Goal: Task Accomplishment & Management: Manage account settings

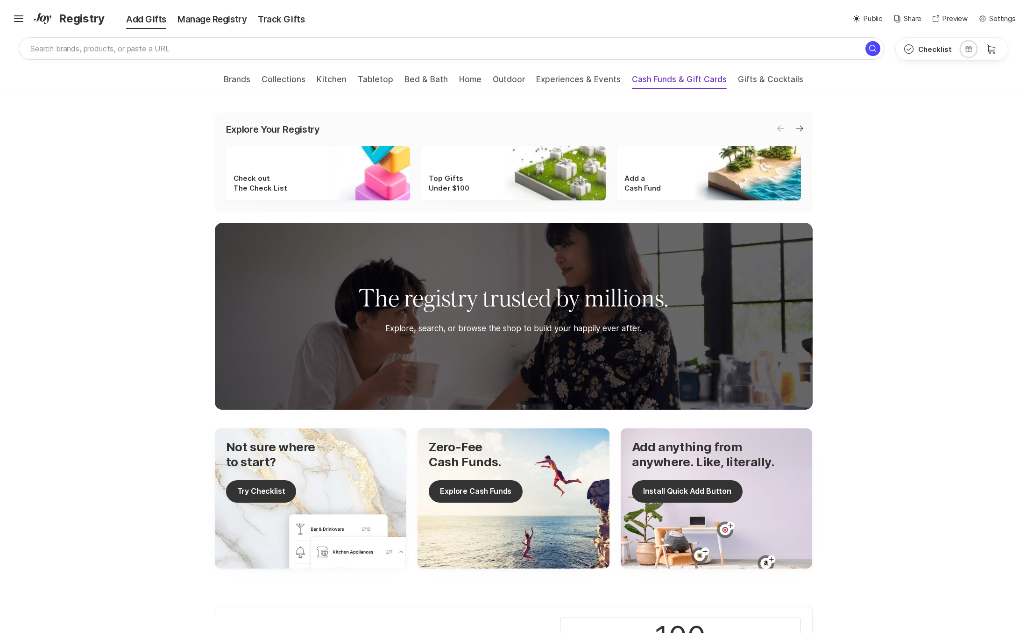
click at [690, 76] on span "Cash Funds & Gift Cards" at bounding box center [679, 82] width 95 height 15
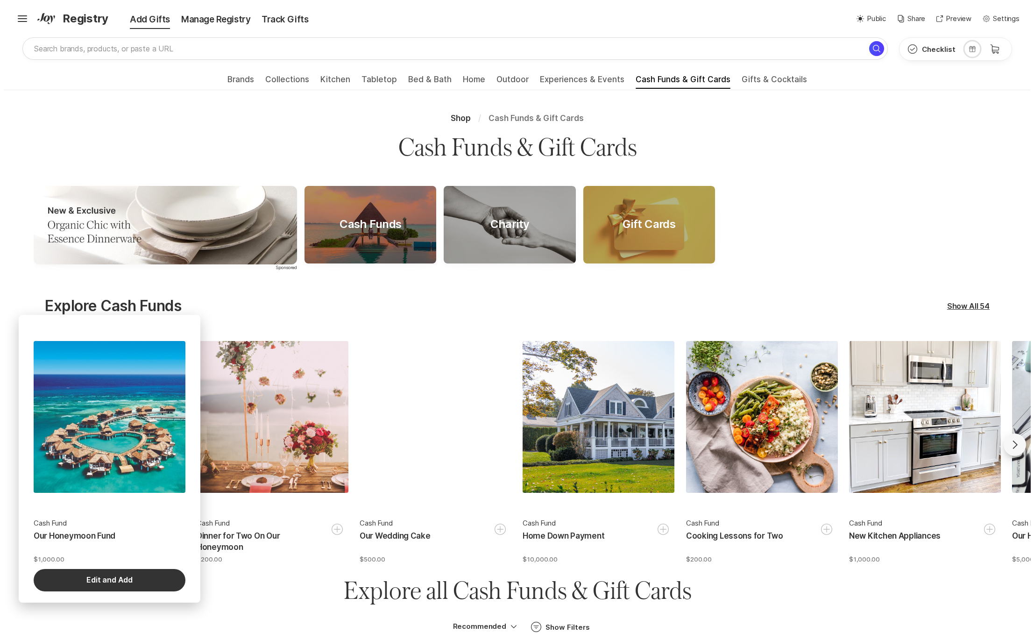
scroll to position [23, 0]
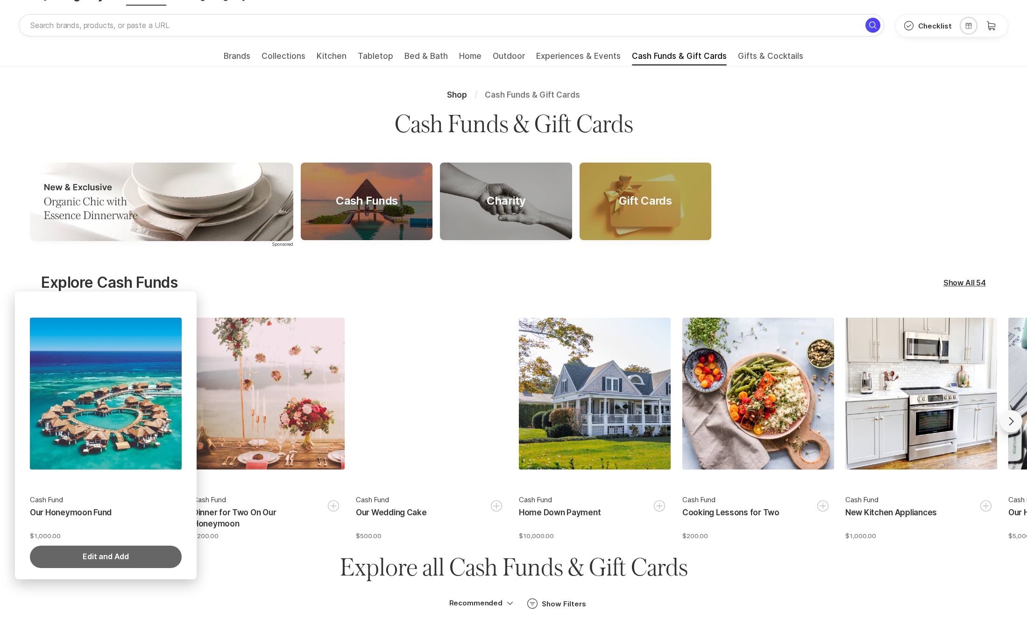
click at [120, 559] on button "Edit and Add" at bounding box center [106, 556] width 152 height 22
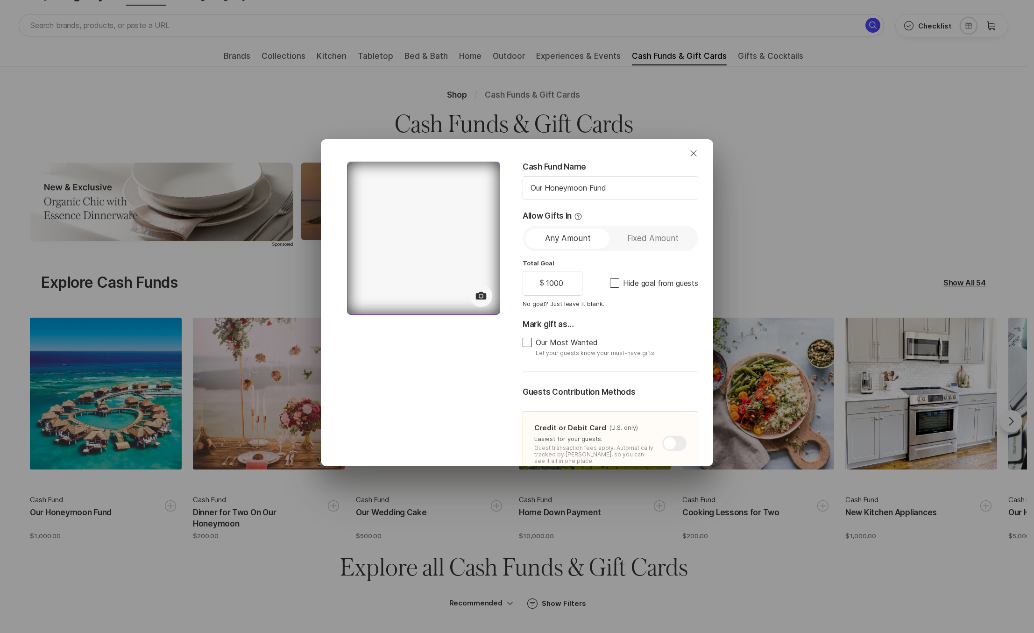
type textarea "x"
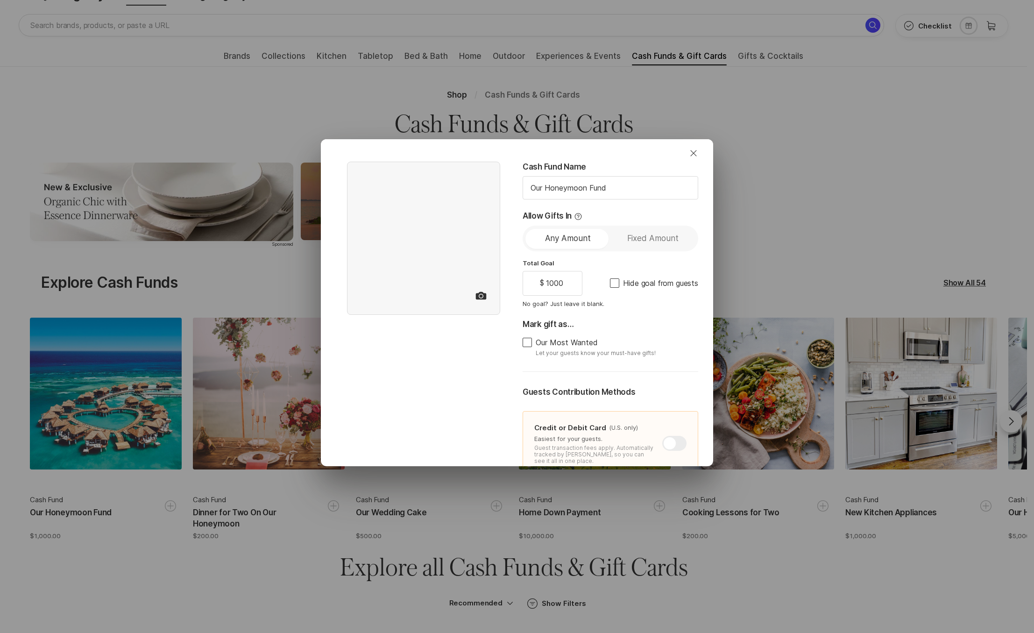
click at [566, 343] on span "Our Most Wanted" at bounding box center [567, 342] width 62 height 8
click at [522, 342] on input "Our Most Wanted" at bounding box center [522, 342] width 0 height 0
checkbox input "true"
type textarea "x"
click at [669, 441] on div at bounding box center [674, 443] width 24 height 15
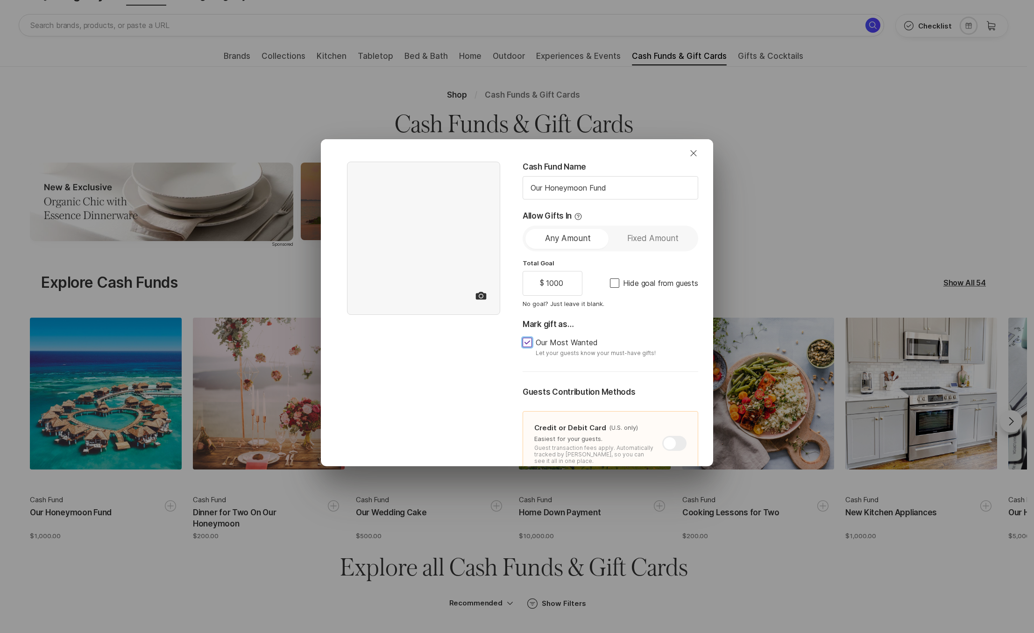
click at [663, 436] on input "checkbox" at bounding box center [662, 436] width 0 height 0
checkbox input "false"
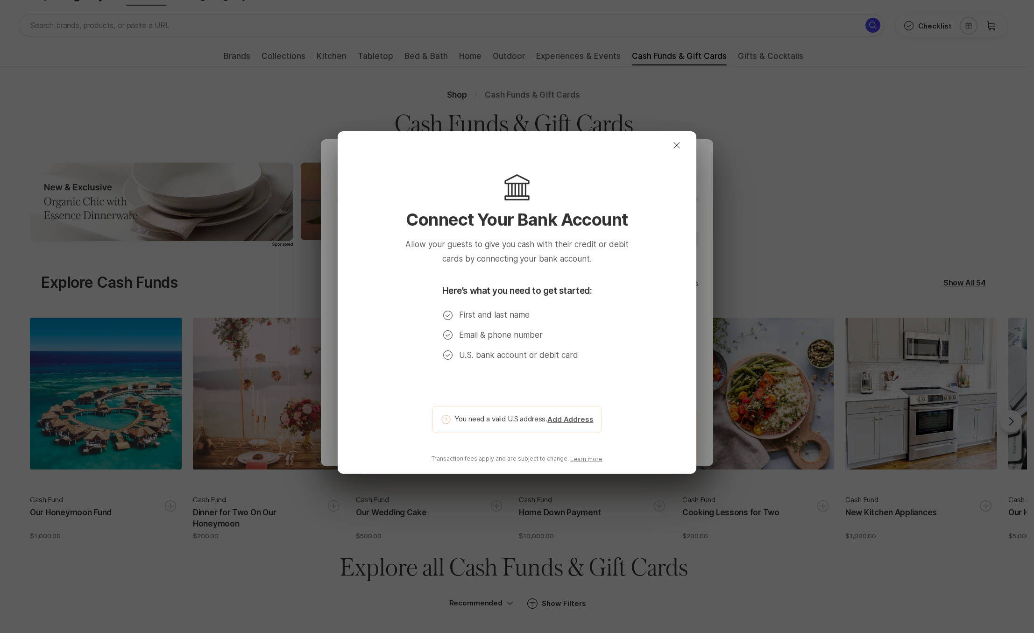
click at [573, 419] on button "Add Address" at bounding box center [570, 419] width 46 height 11
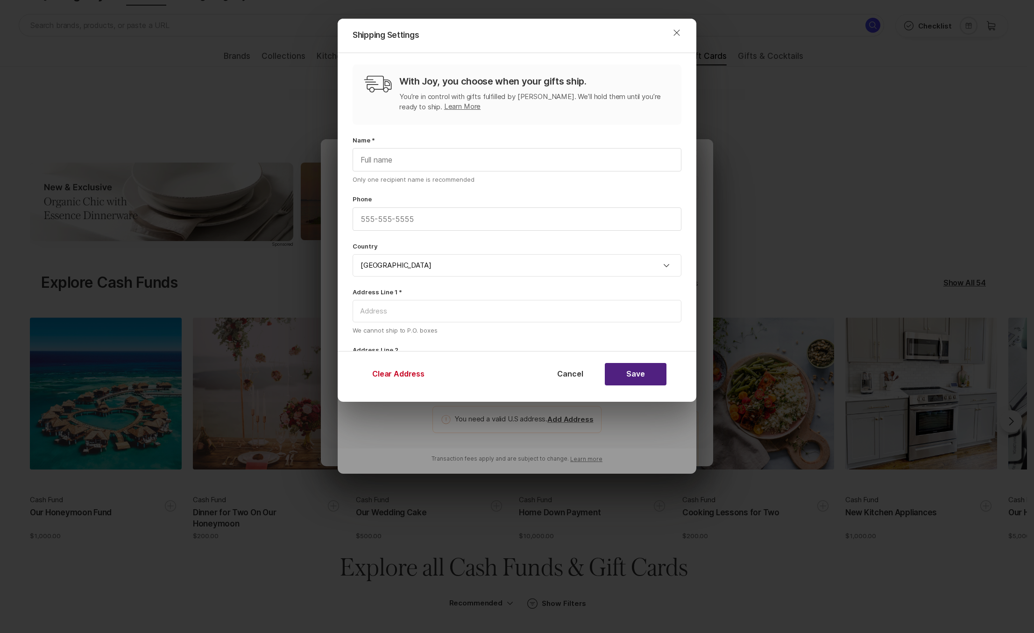
type textarea "x"
click at [387, 171] on input "text" at bounding box center [517, 159] width 328 height 22
type input "[PERSON_NAME]"
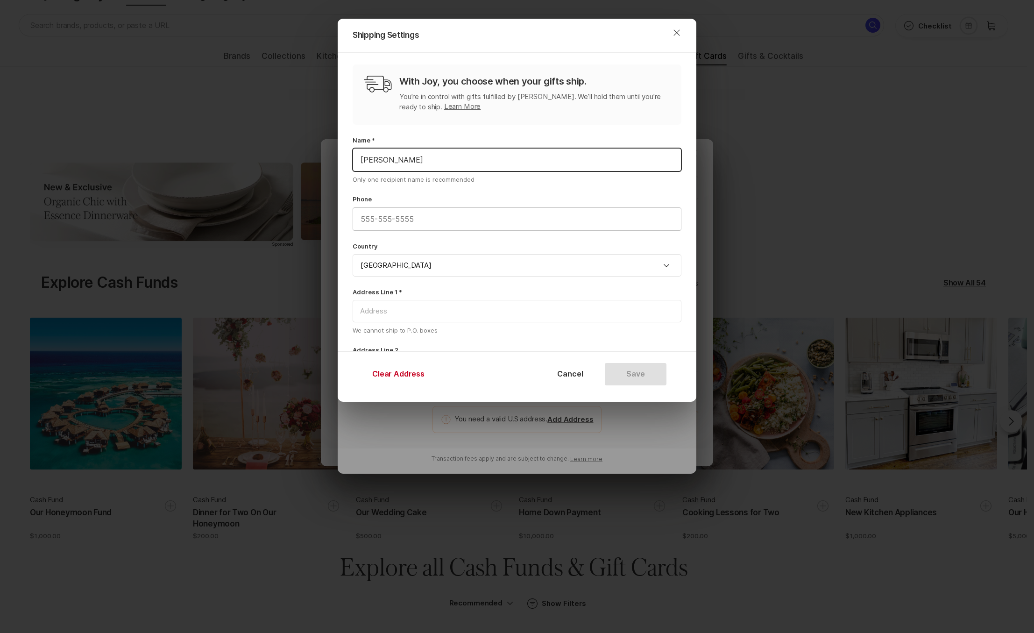
click at [408, 213] on input "text" at bounding box center [517, 219] width 328 height 22
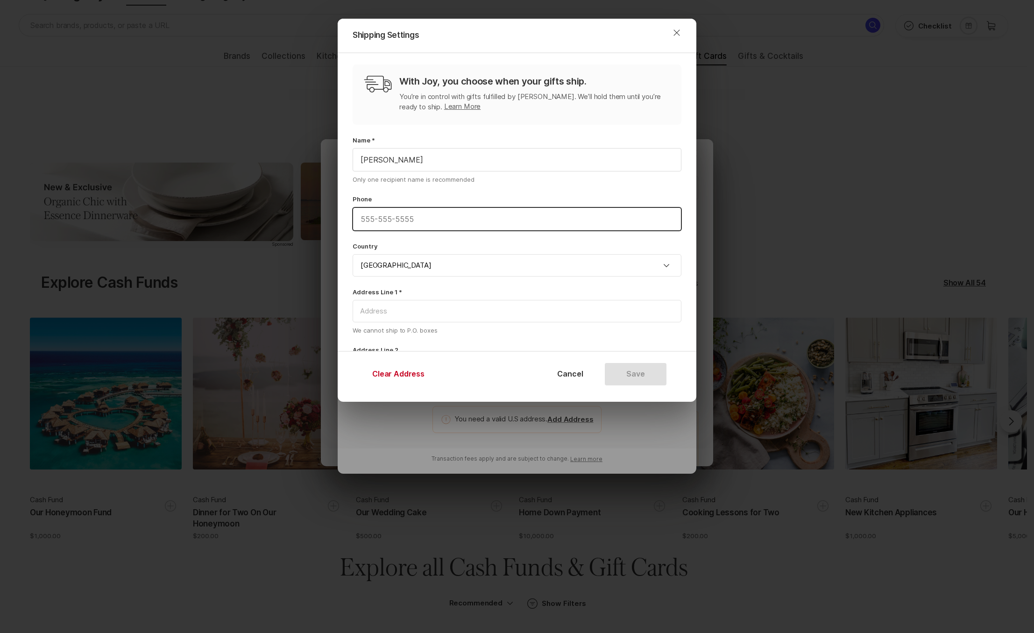
type input "[PHONE_NUMBER]"
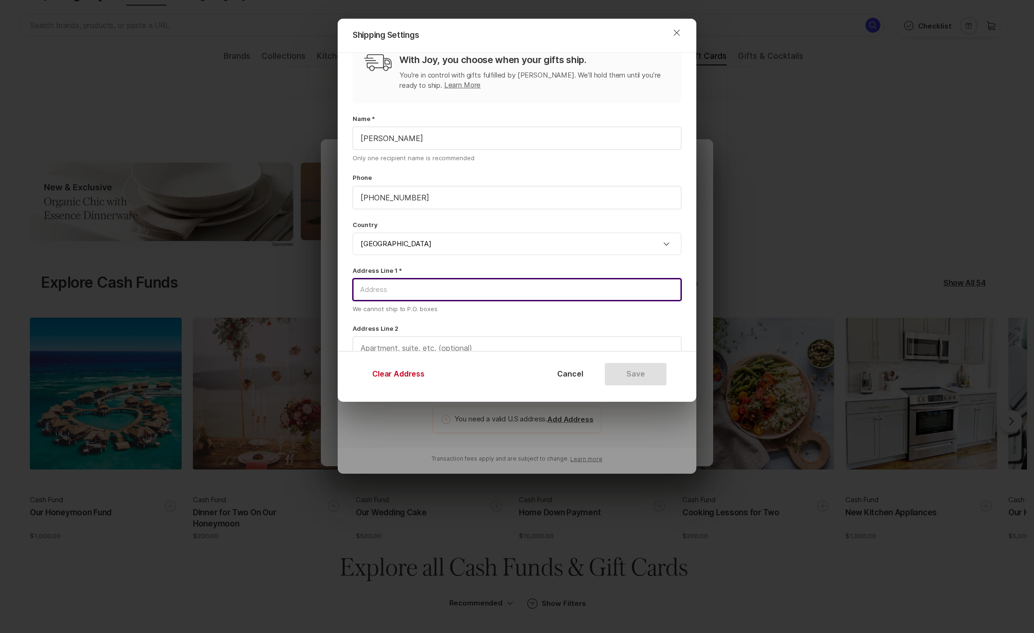
click at [429, 291] on input at bounding box center [517, 289] width 329 height 22
type input "San [PERSON_NAME]"
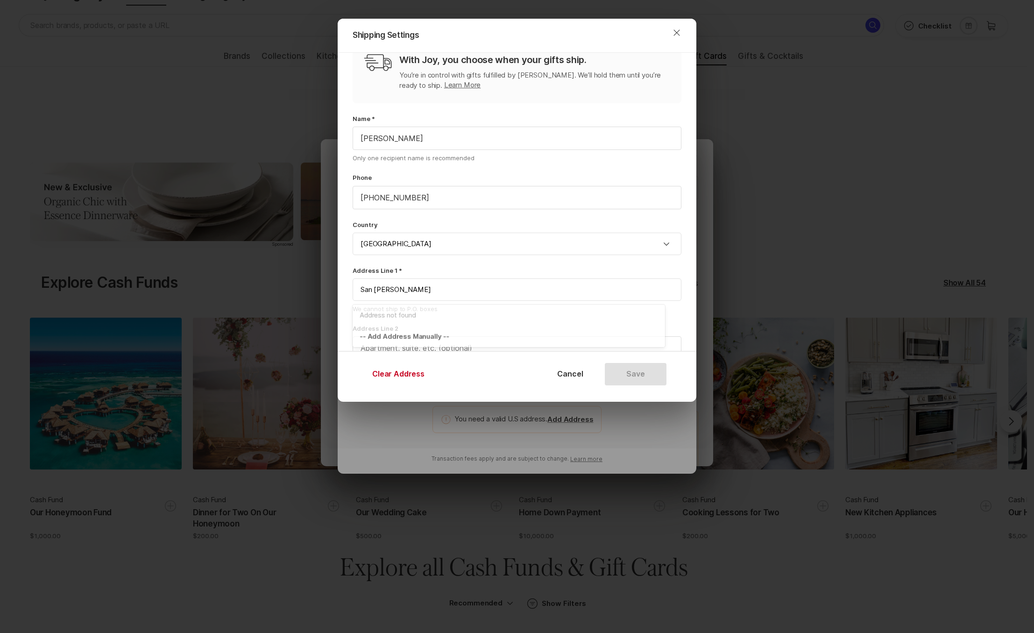
click at [514, 256] on div "With Joy, you choose when your gifts ship. You’re in control with gifts fulfill…" at bounding box center [517, 258] width 359 height 452
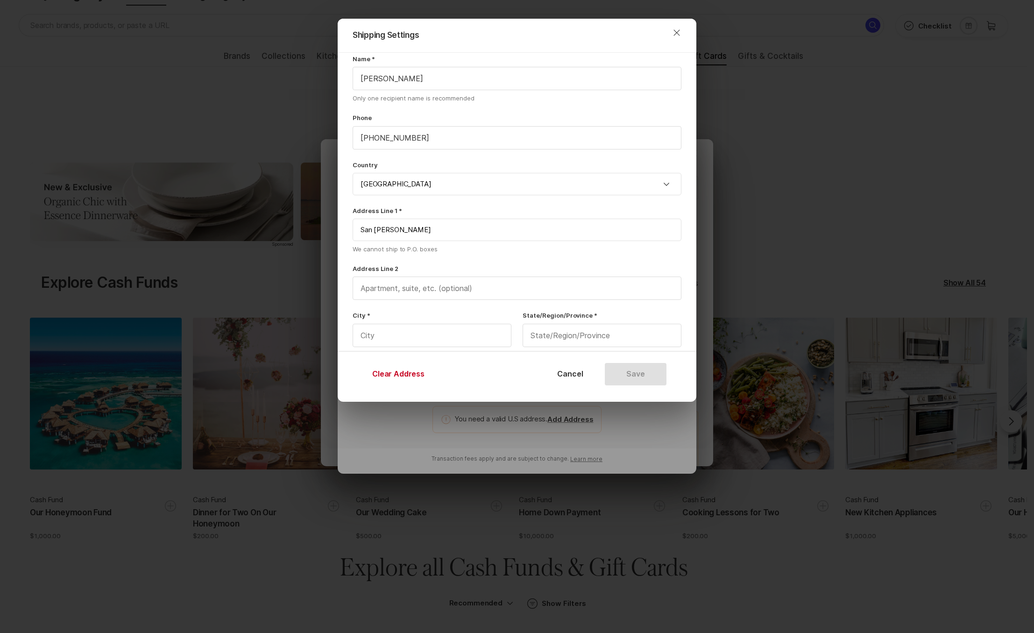
scroll to position [100, 0]
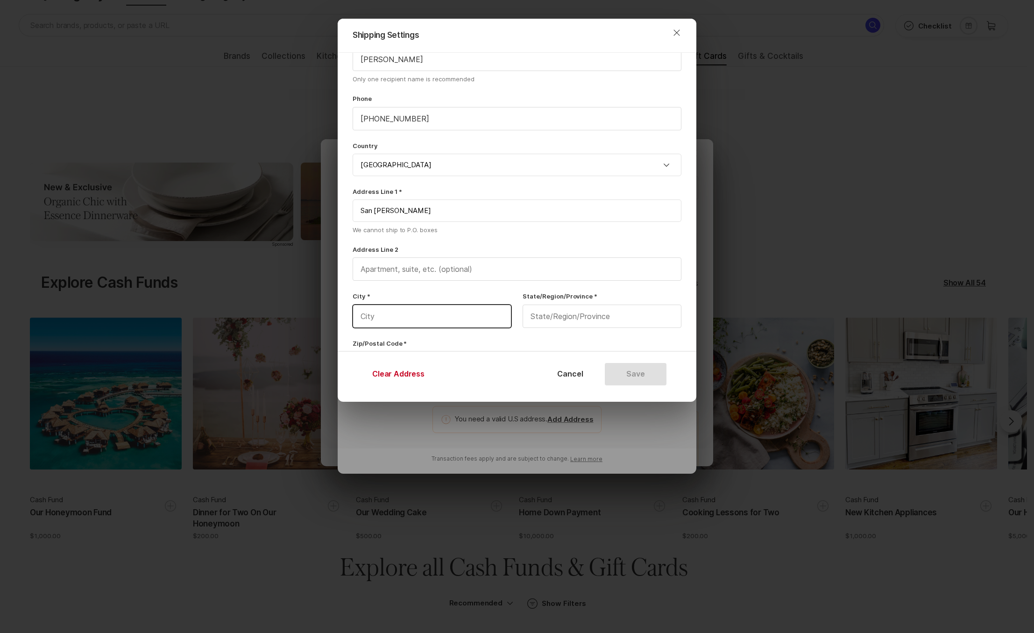
click at [428, 322] on input "text" at bounding box center [432, 316] width 158 height 22
type input "[GEOGRAPHIC_DATA]"
click at [548, 317] on input "text" at bounding box center [602, 316] width 158 height 22
type input "CA"
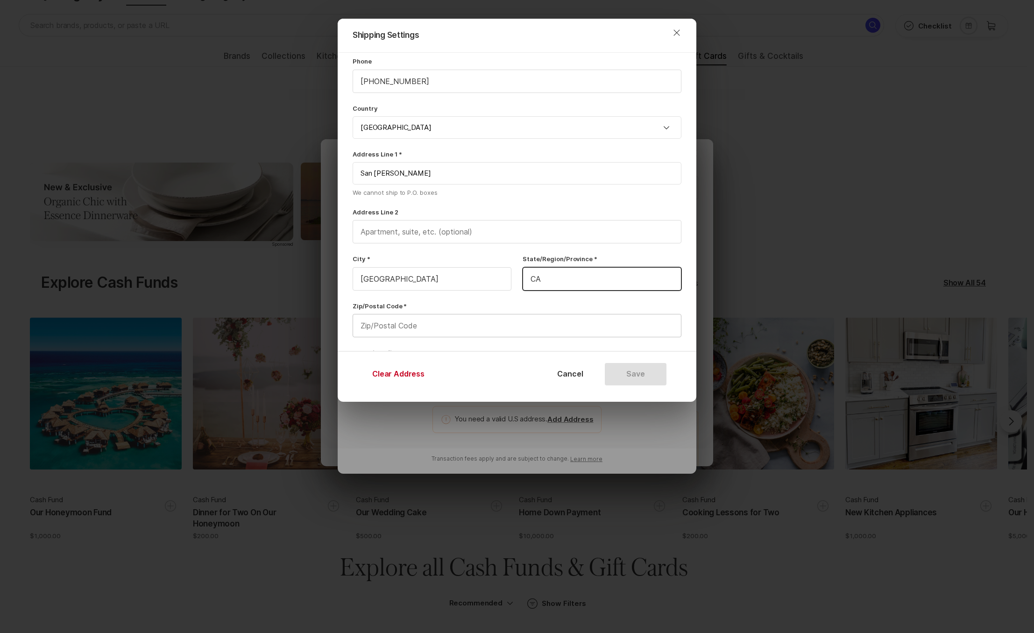
scroll to position [143, 0]
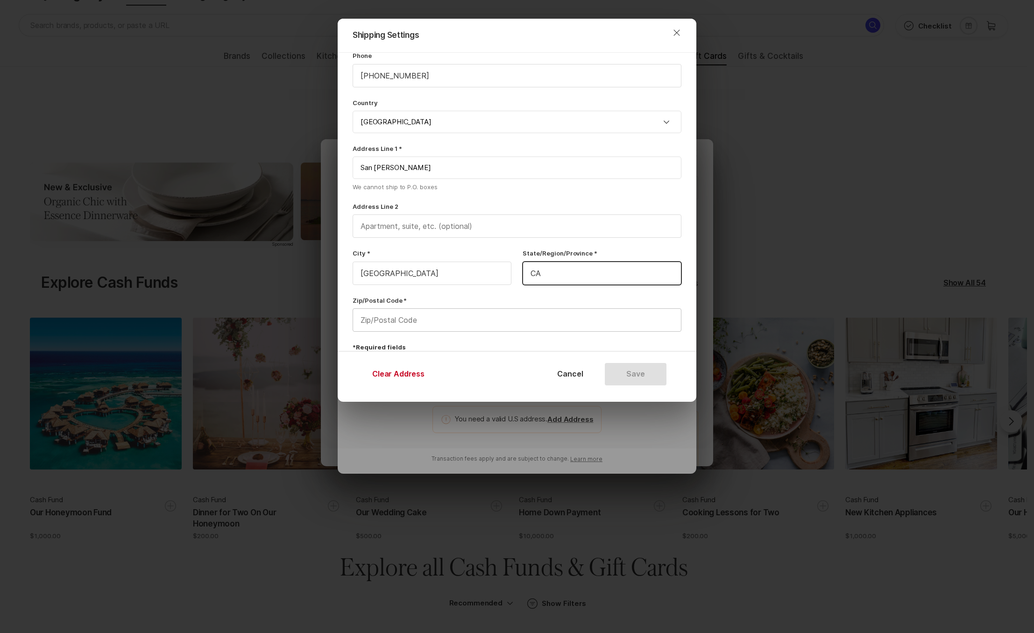
click at [433, 322] on input "text" at bounding box center [517, 320] width 328 height 22
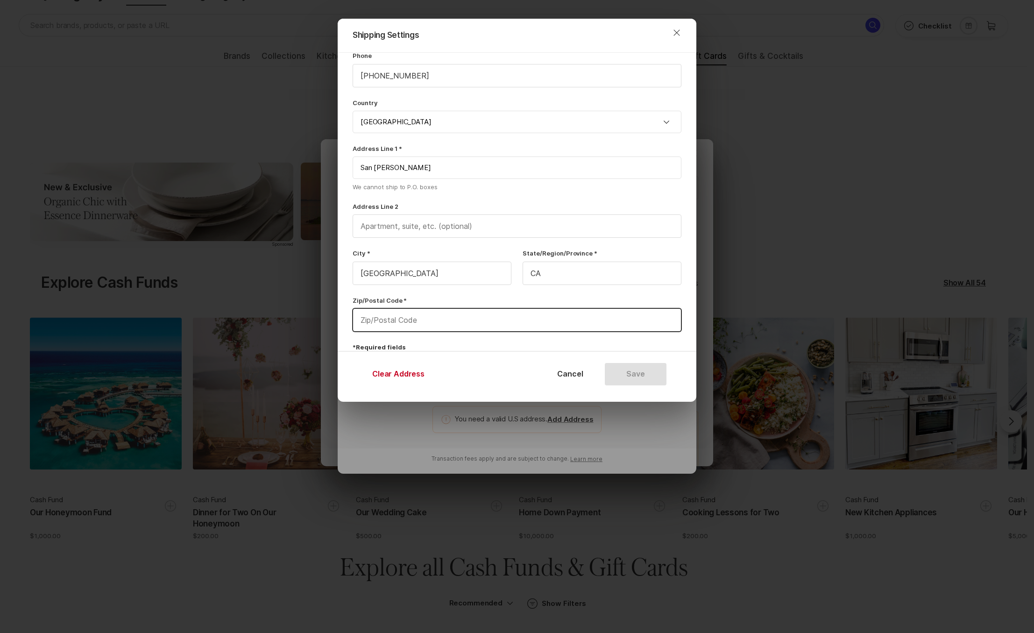
type input "94102"
click at [399, 280] on input "[GEOGRAPHIC_DATA]" at bounding box center [432, 273] width 158 height 22
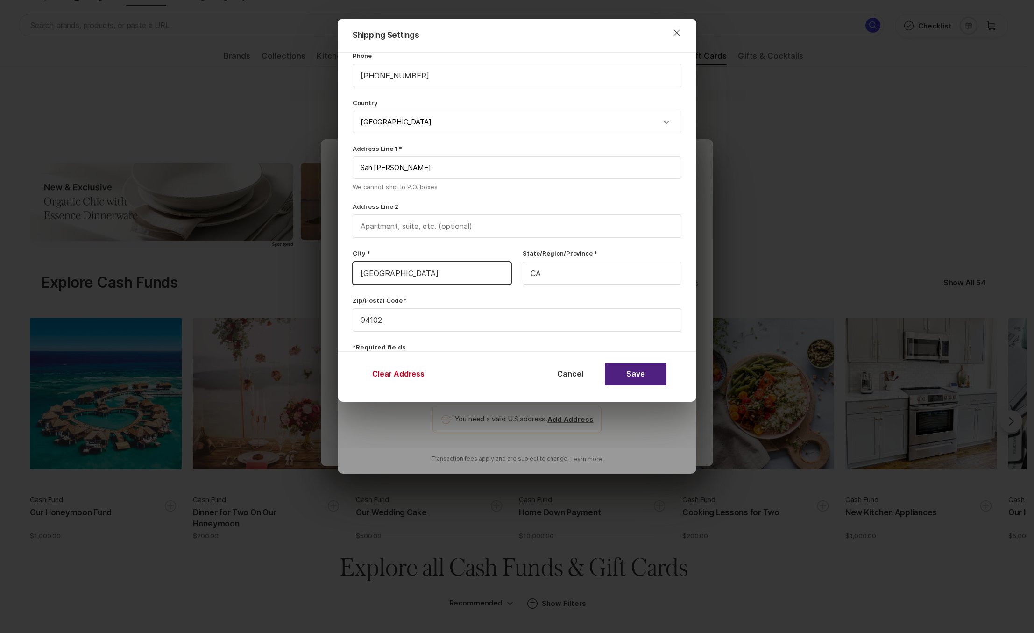
click at [399, 280] on input "[GEOGRAPHIC_DATA]" at bounding box center [432, 273] width 158 height 22
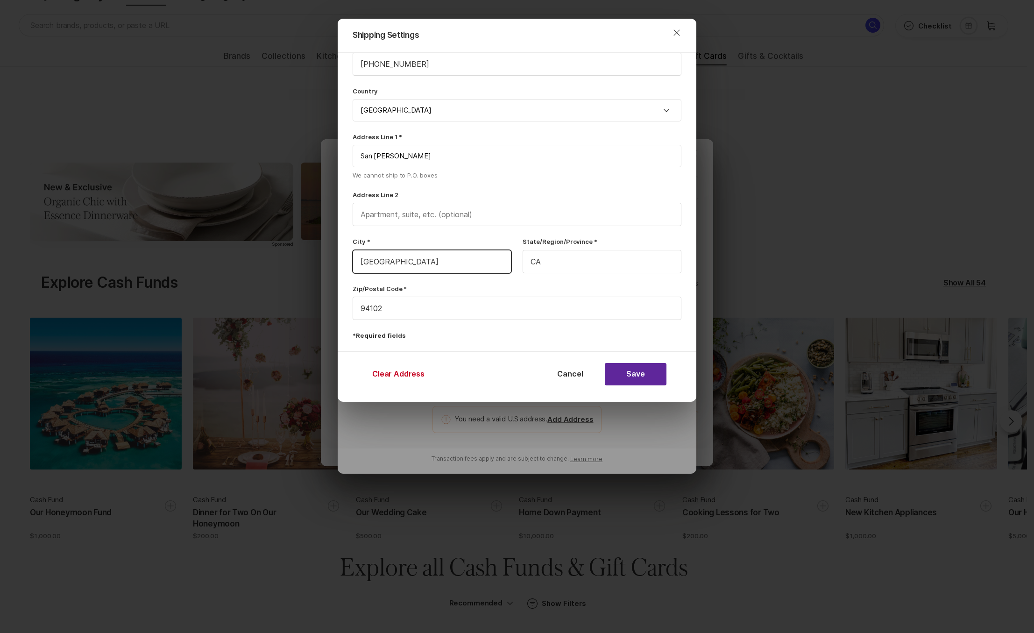
click at [633, 367] on button "Save" at bounding box center [636, 374] width 62 height 22
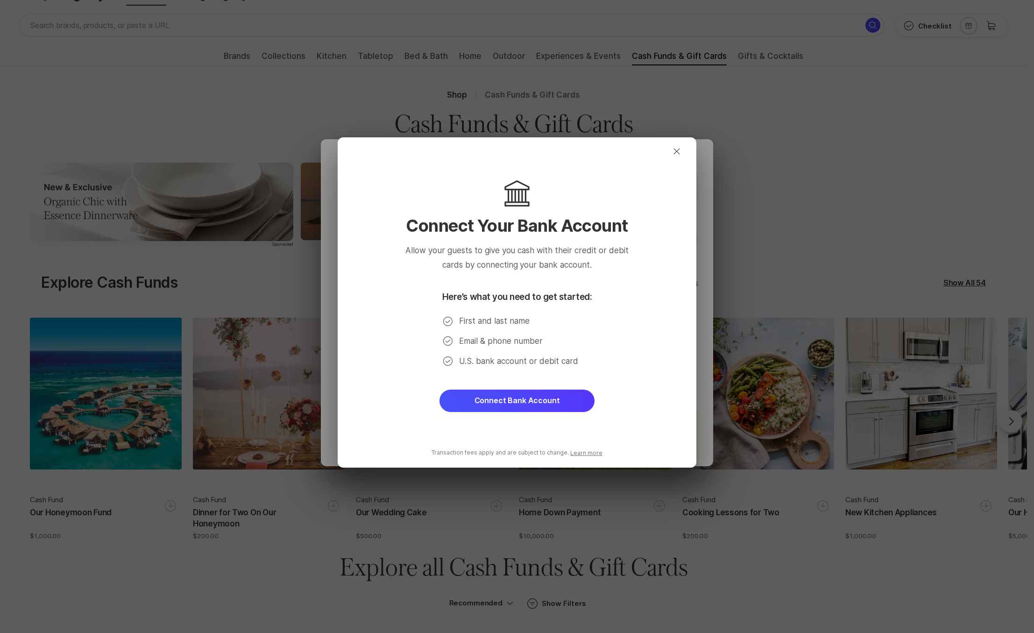
click at [538, 401] on button "Connect Bank Account" at bounding box center [516, 400] width 155 height 22
type textarea "x"
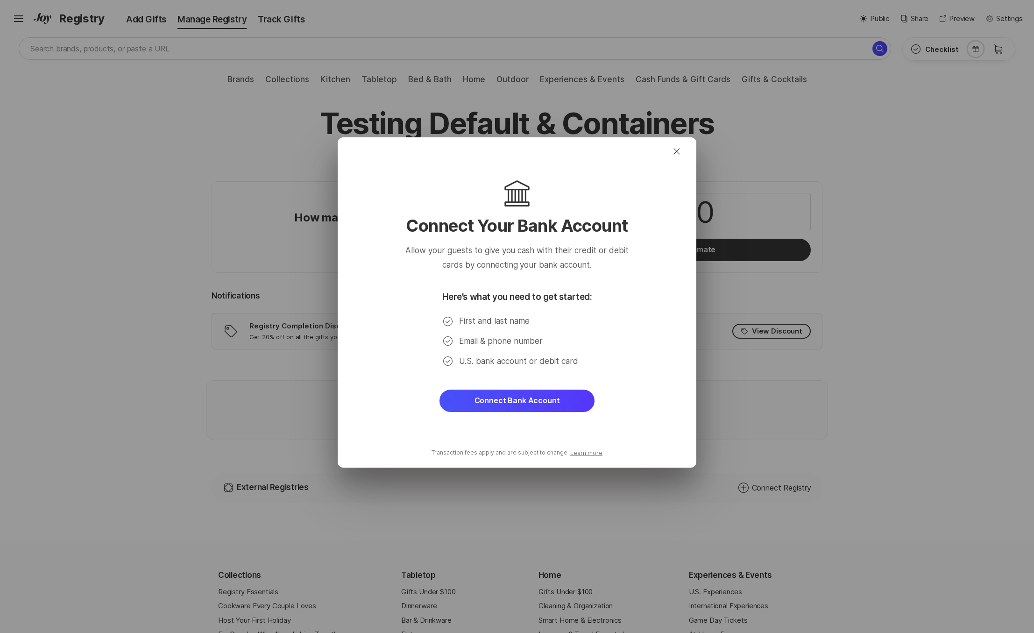
click at [539, 406] on button "Connect Bank Account" at bounding box center [516, 400] width 155 height 22
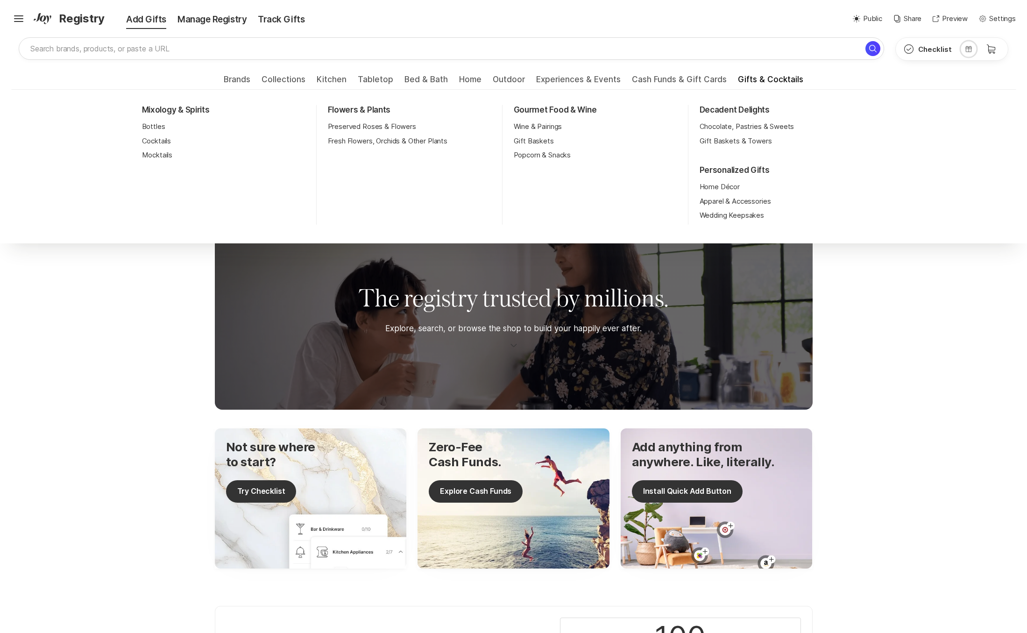
click at [696, 73] on ul "Brands All Brands Collections Registry Essentials Gifts Under $100 Best Sellers…" at bounding box center [513, 79] width 1027 height 21
click at [696, 78] on span "Cash Funds & Gift Cards" at bounding box center [679, 82] width 95 height 15
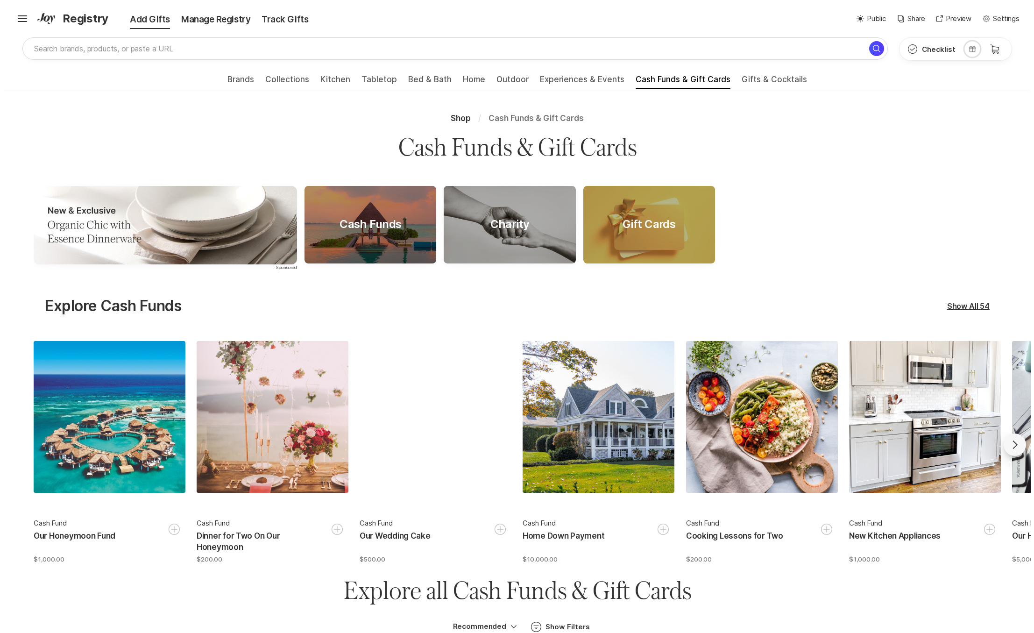
scroll to position [36, 0]
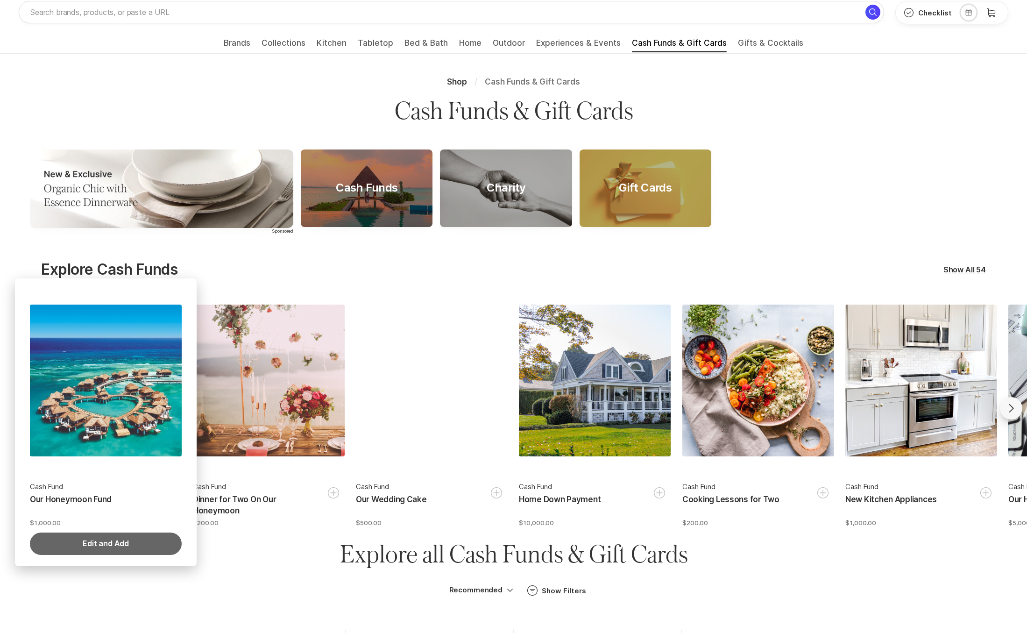
click at [131, 538] on button "Edit and Add" at bounding box center [106, 543] width 152 height 22
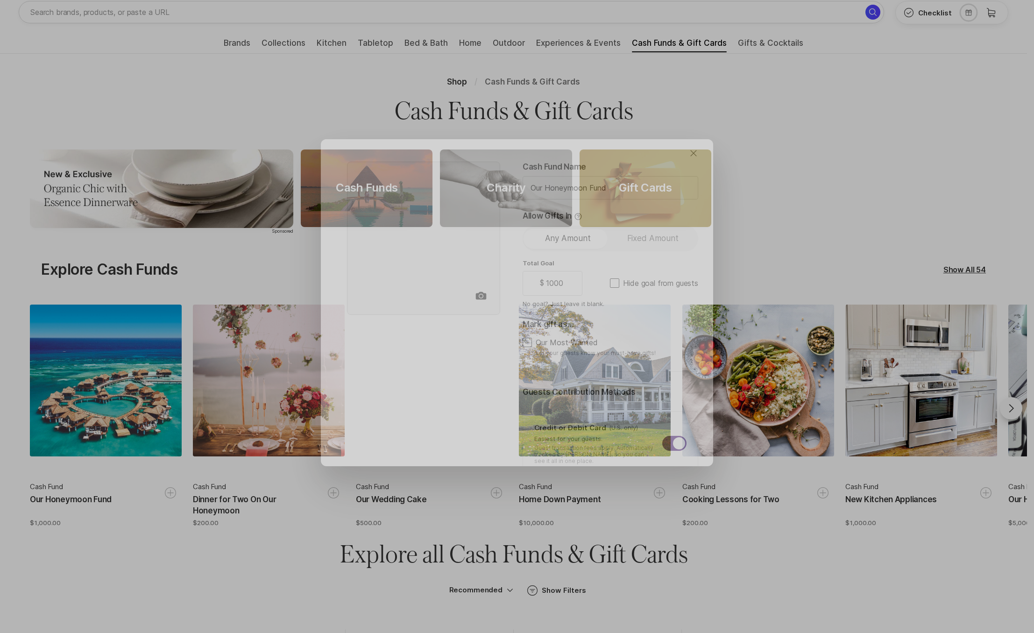
type textarea "x"
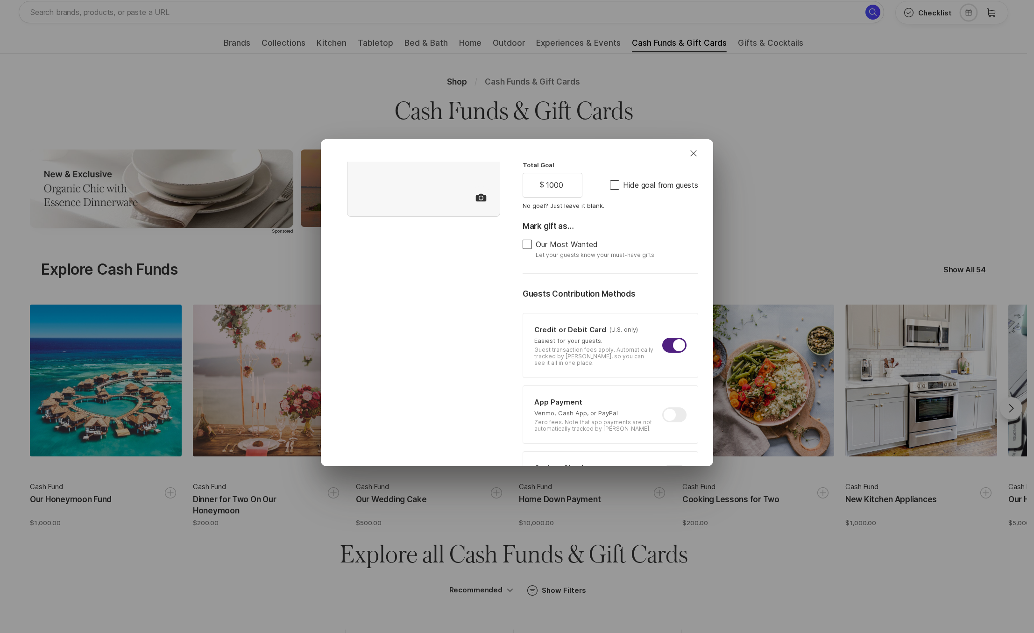
scroll to position [146, 0]
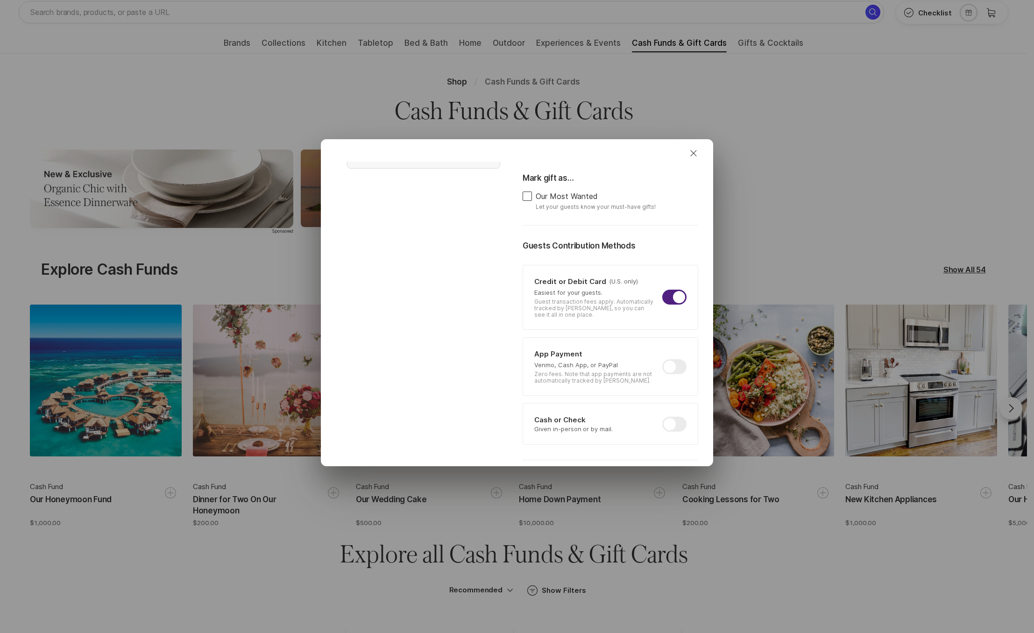
click at [671, 368] on div at bounding box center [674, 366] width 24 height 15
click at [663, 360] on input "checkbox" at bounding box center [662, 359] width 0 height 0
checkbox input "true"
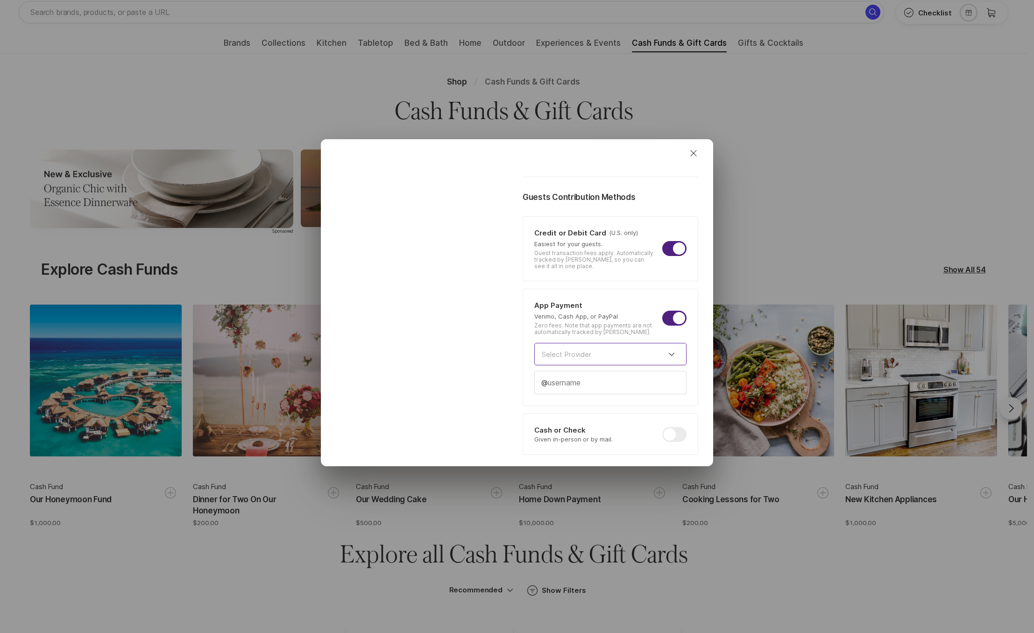
click at [639, 355] on input at bounding box center [610, 354] width 152 height 22
click at [624, 378] on span "Venmo" at bounding box center [610, 380] width 137 height 11
type textarea "x"
type input "Venmo"
click at [620, 391] on input "text" at bounding box center [610, 392] width 151 height 22
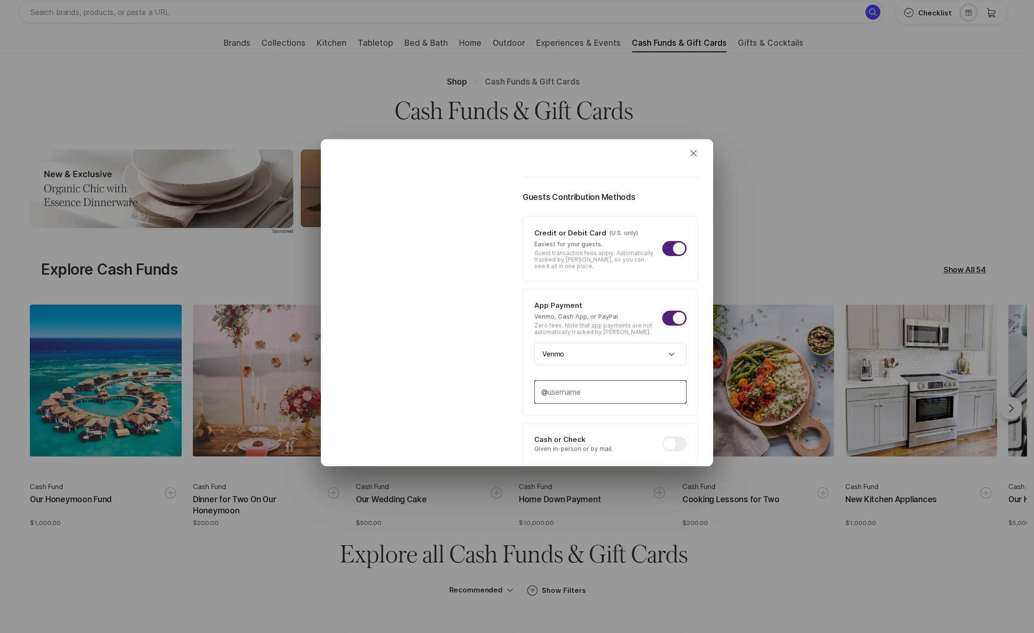
type input "tomrider"
type textarea "x"
click at [486, 375] on div at bounding box center [423, 273] width 187 height 612
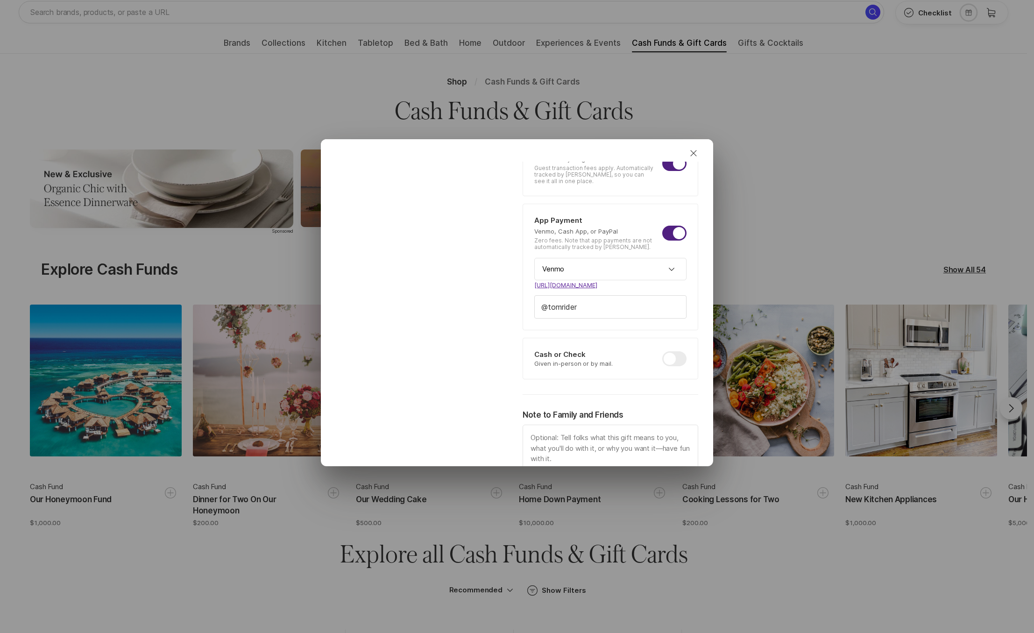
click at [672, 359] on div at bounding box center [674, 358] width 24 height 15
click at [663, 352] on input "checkbox" at bounding box center [662, 351] width 0 height 0
checkbox input "true"
type textarea "x"
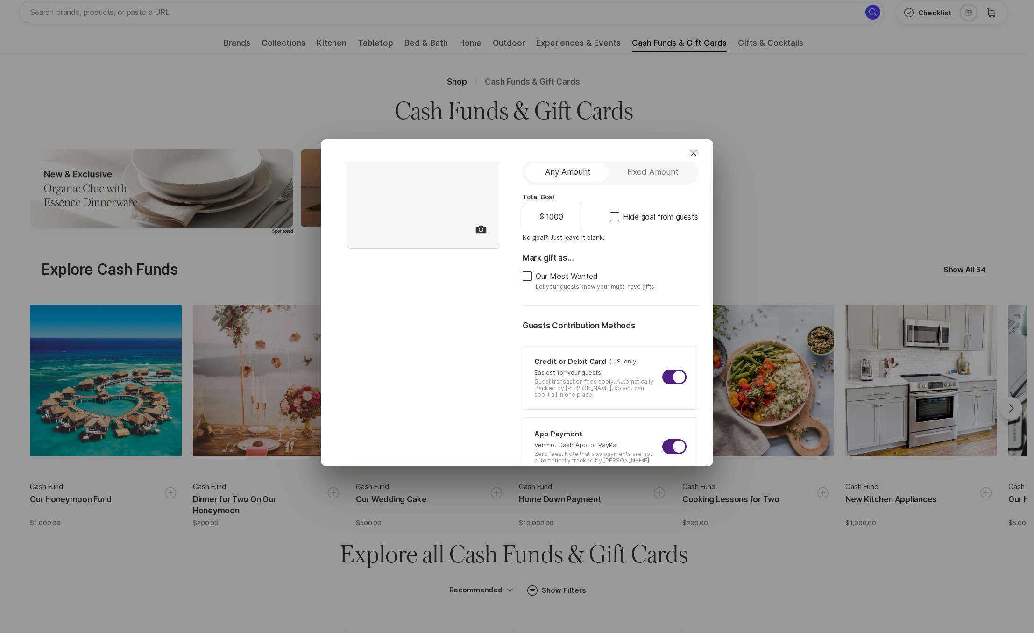
scroll to position [0, 0]
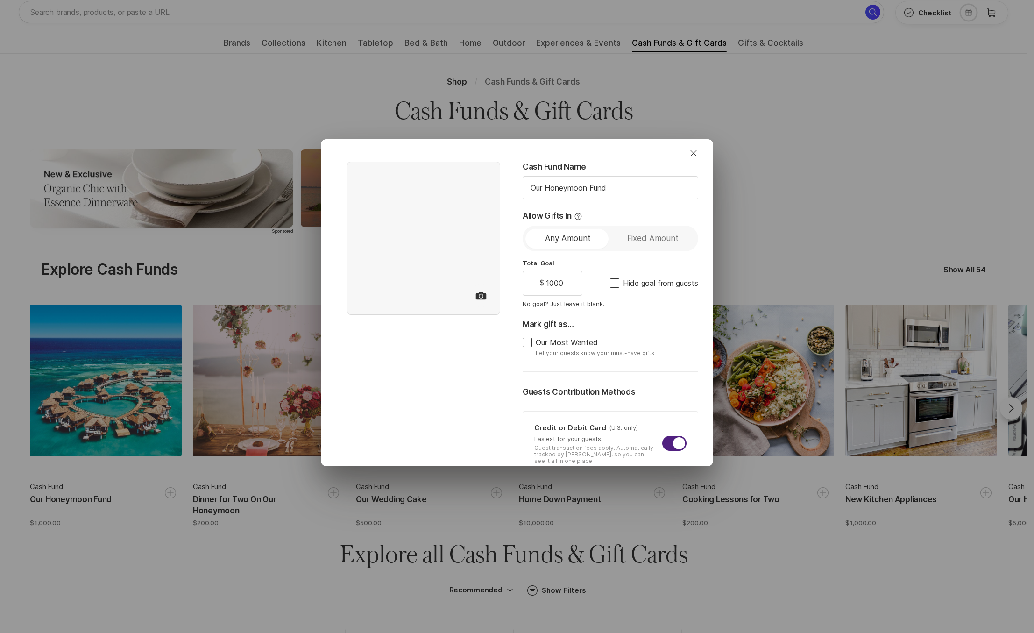
click at [543, 340] on span "Our Most Wanted" at bounding box center [567, 342] width 62 height 8
click at [522, 342] on input "Our Most Wanted" at bounding box center [522, 342] width 0 height 0
checkbox input "true"
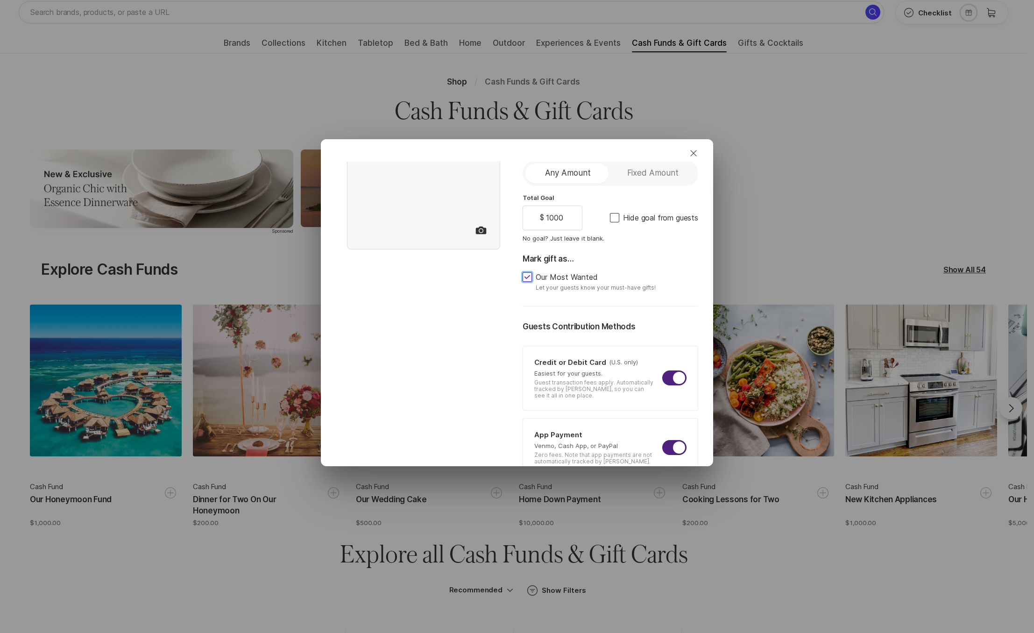
scroll to position [360, 0]
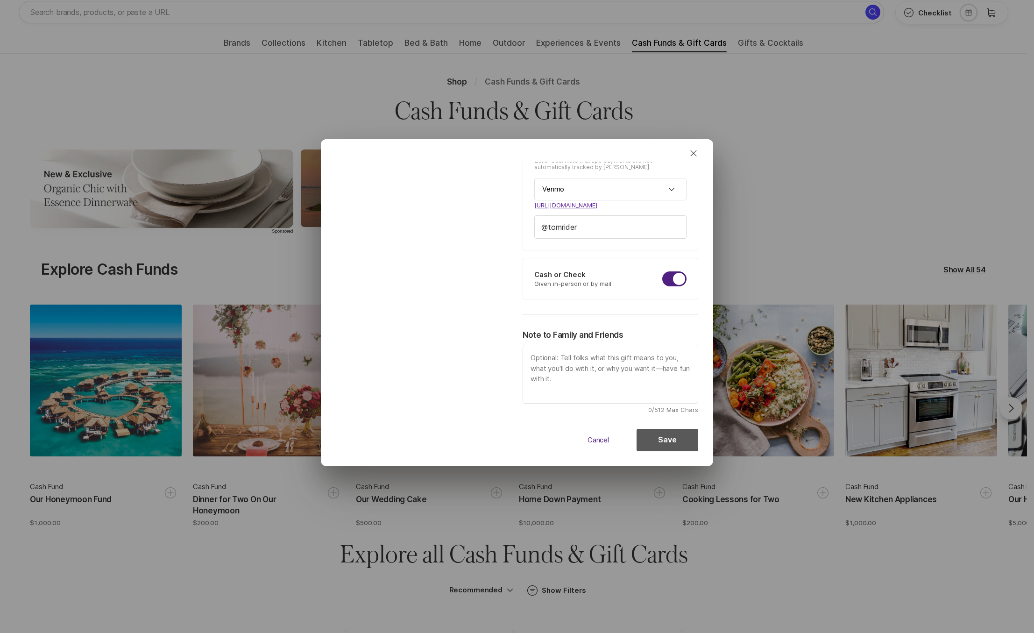
click at [659, 432] on button "Save" at bounding box center [667, 440] width 62 height 22
type textarea "x"
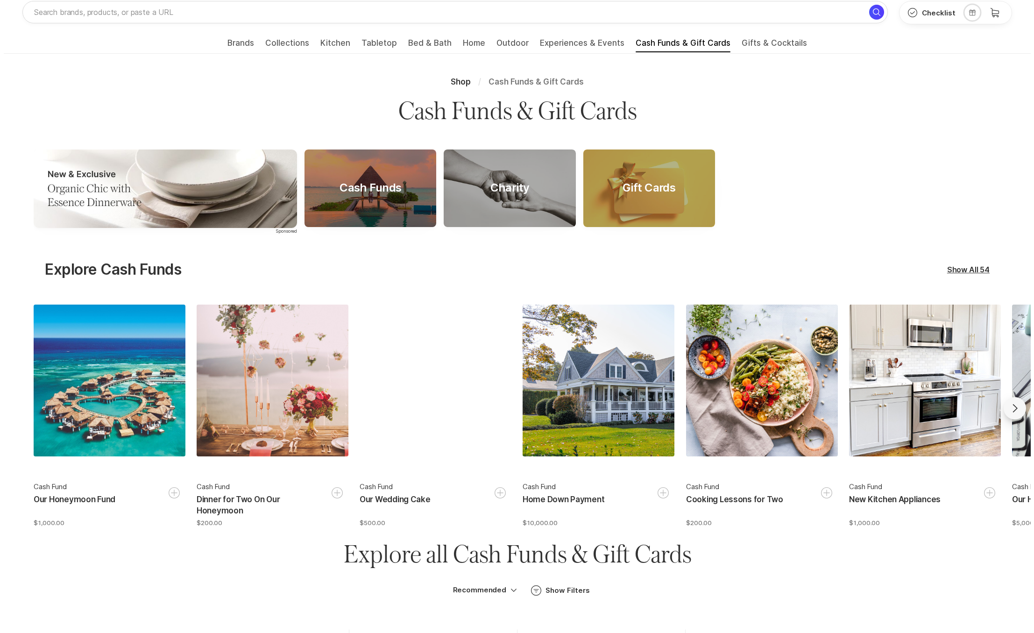
scroll to position [0, 0]
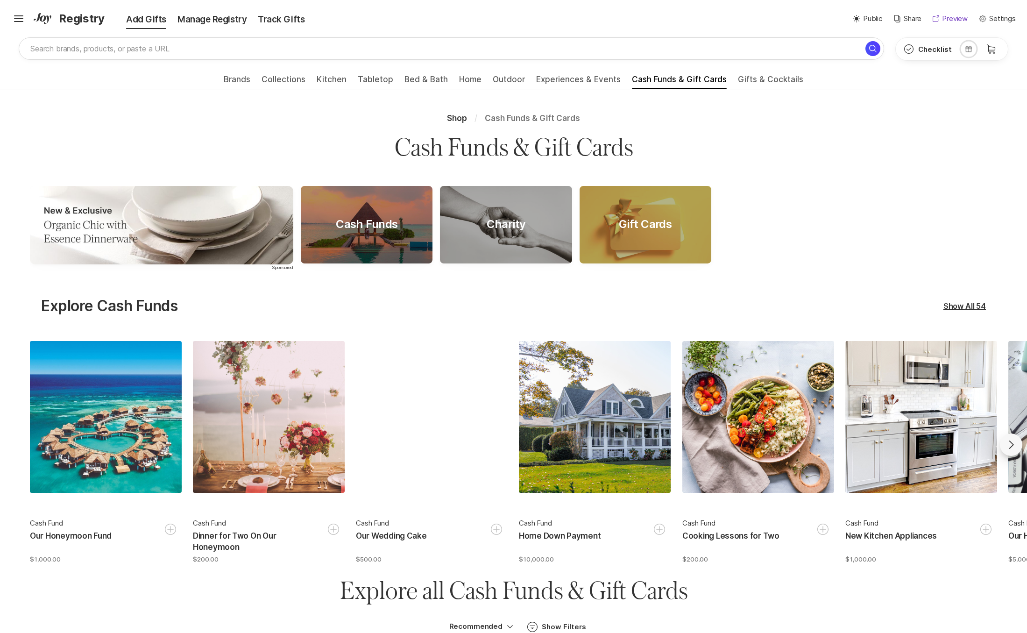
click at [959, 19] on p "Preview" at bounding box center [955, 19] width 26 height 11
click at [25, 12] on icon "Hamburger" at bounding box center [18, 18] width 15 height 15
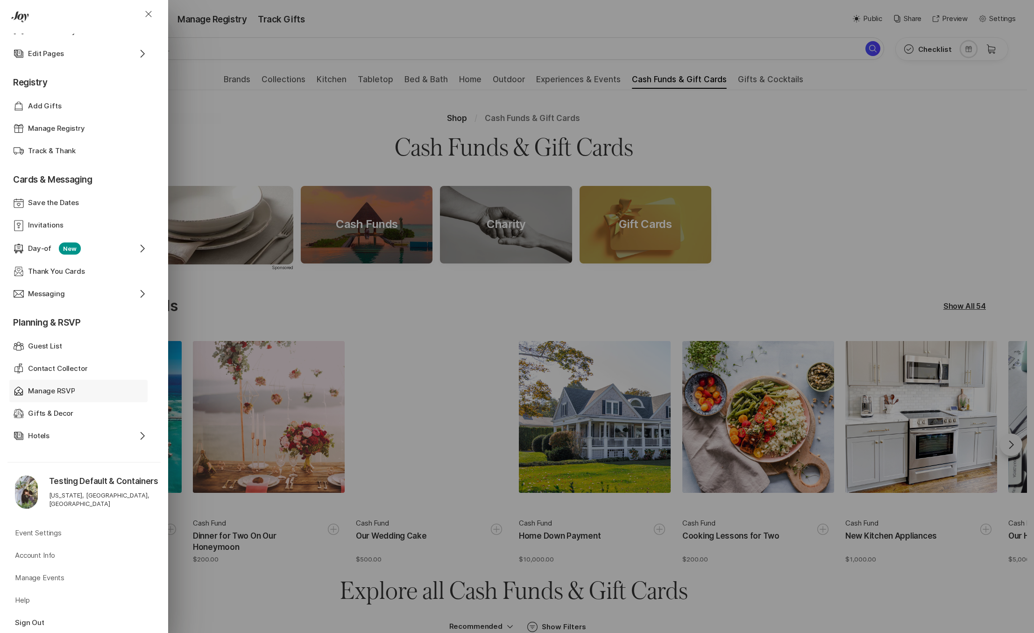
scroll to position [171, 0]
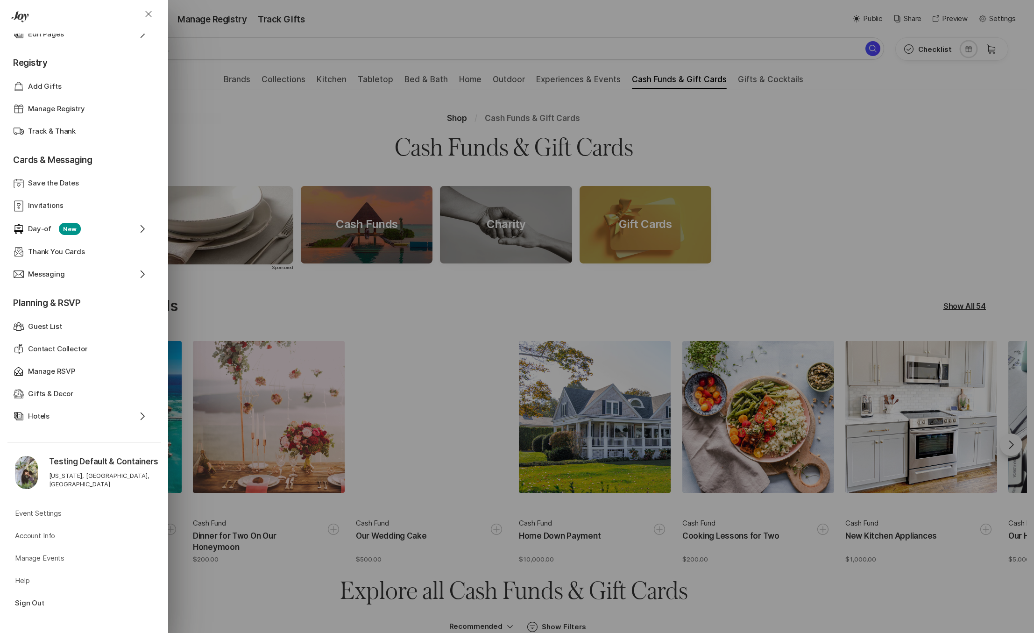
click at [254, 138] on div "Close Home Event Dashboard Website Web Globe Overview Design Design Photos Phot…" at bounding box center [517, 316] width 1034 height 633
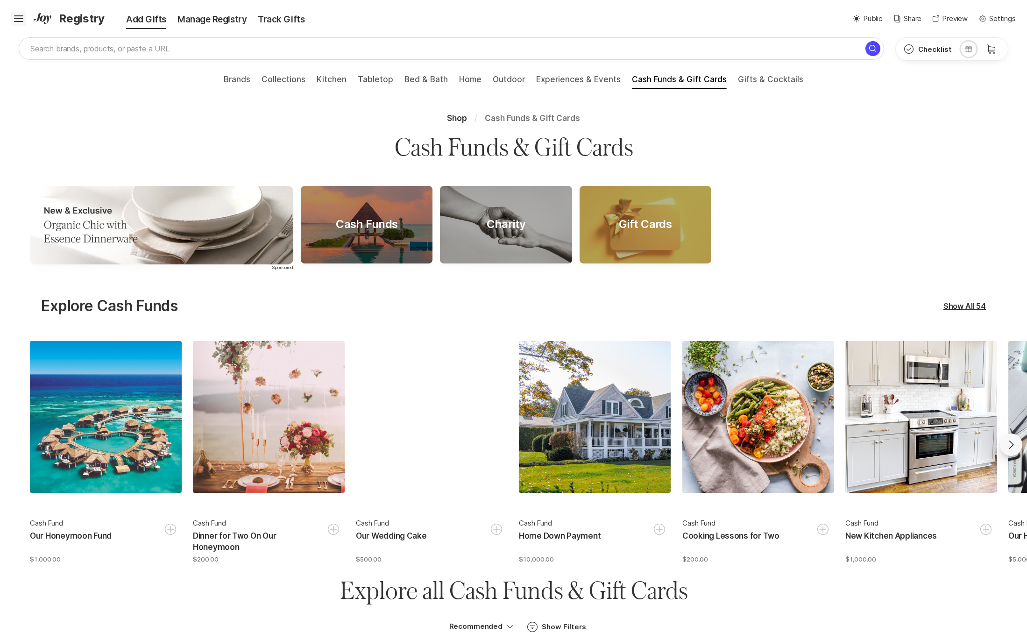
click at [15, 20] on icon "Hamburger" at bounding box center [18, 18] width 15 height 15
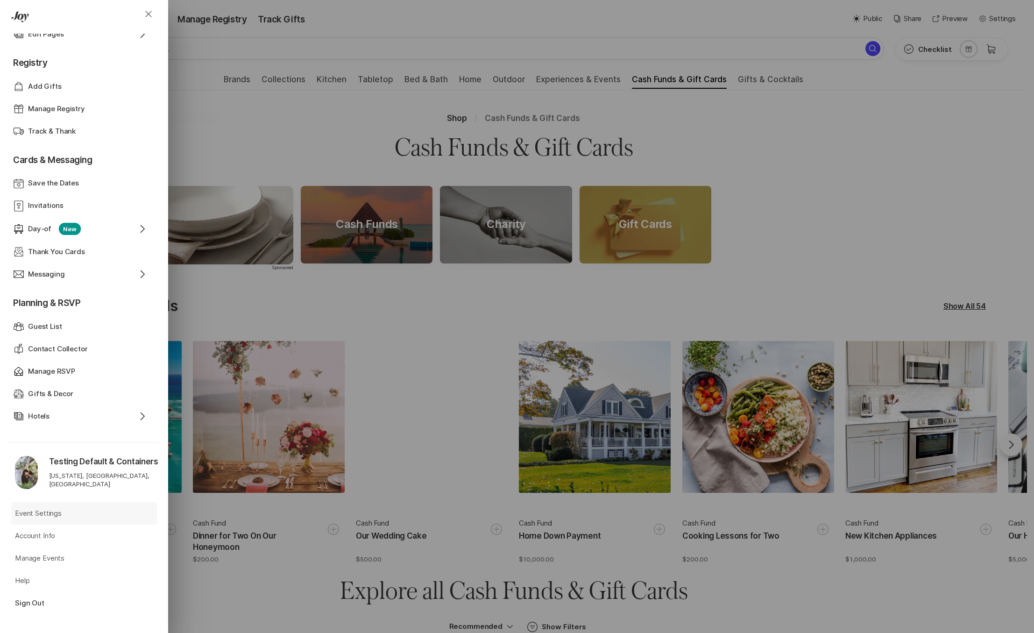
click at [55, 514] on p "Event Settings" at bounding box center [38, 513] width 47 height 11
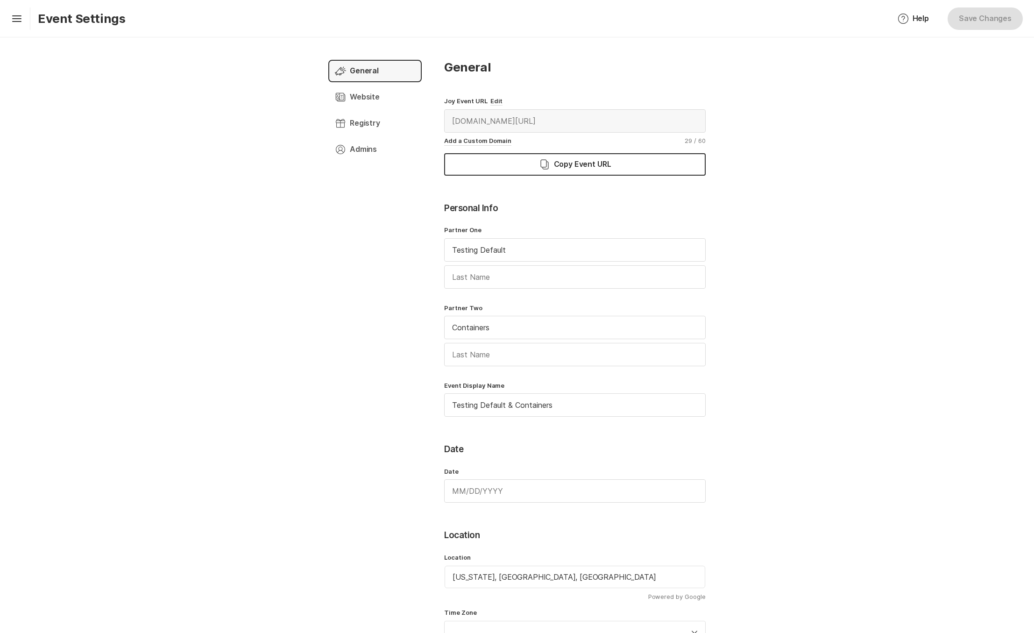
type input "(GMT+02:00) [GEOGRAPHIC_DATA]/[GEOGRAPHIC_DATA]"
click at [28, 20] on div "Hamburger Event Settings" at bounding box center [66, 18] width 118 height 22
click at [14, 20] on icon "Hamburger" at bounding box center [16, 18] width 15 height 15
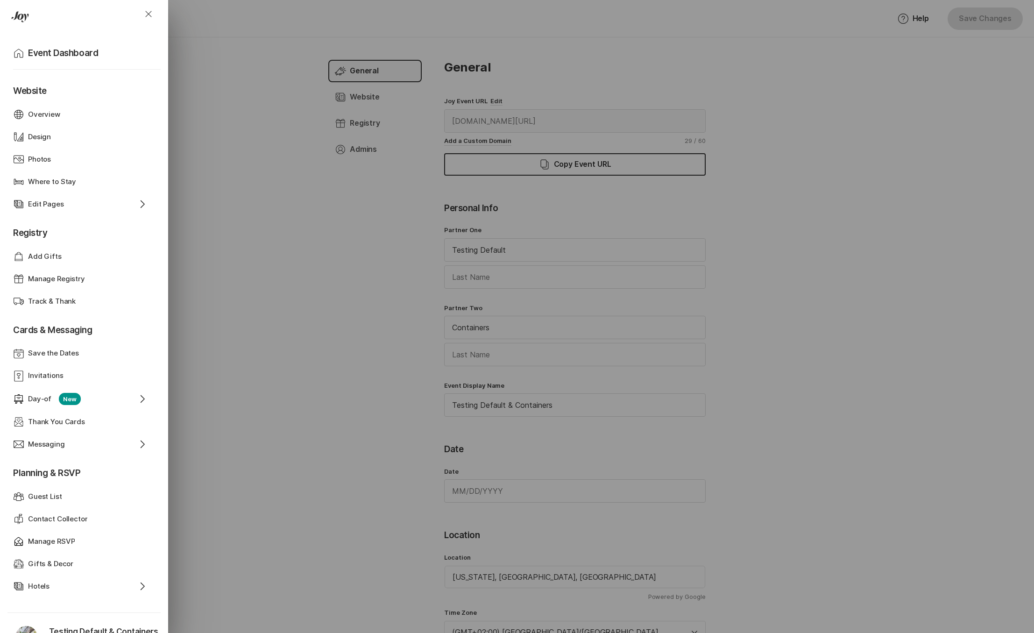
scroll to position [171, 0]
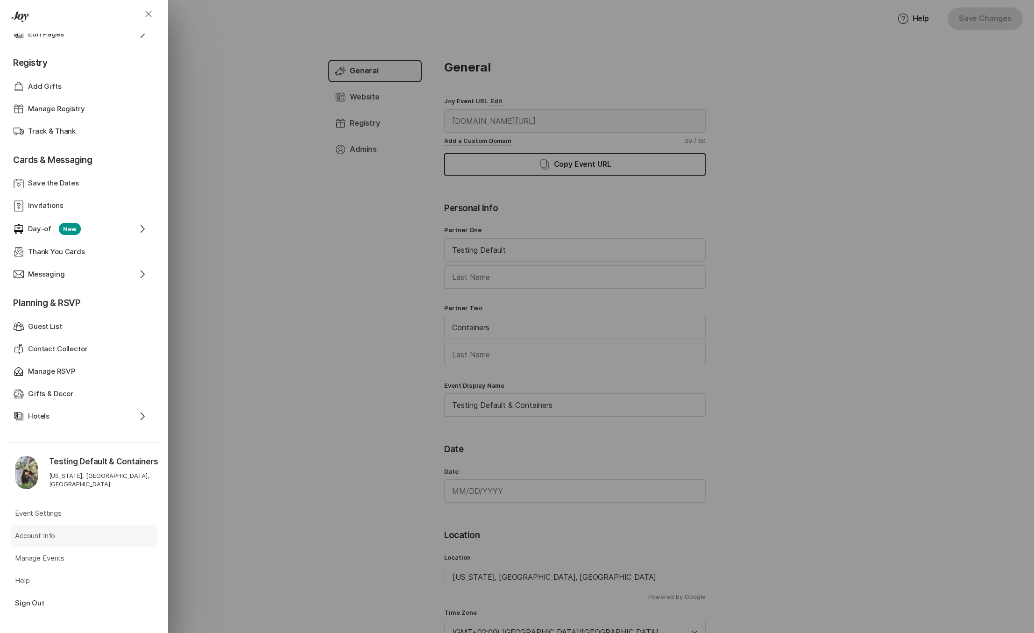
click at [52, 533] on p "Account Info" at bounding box center [35, 535] width 40 height 11
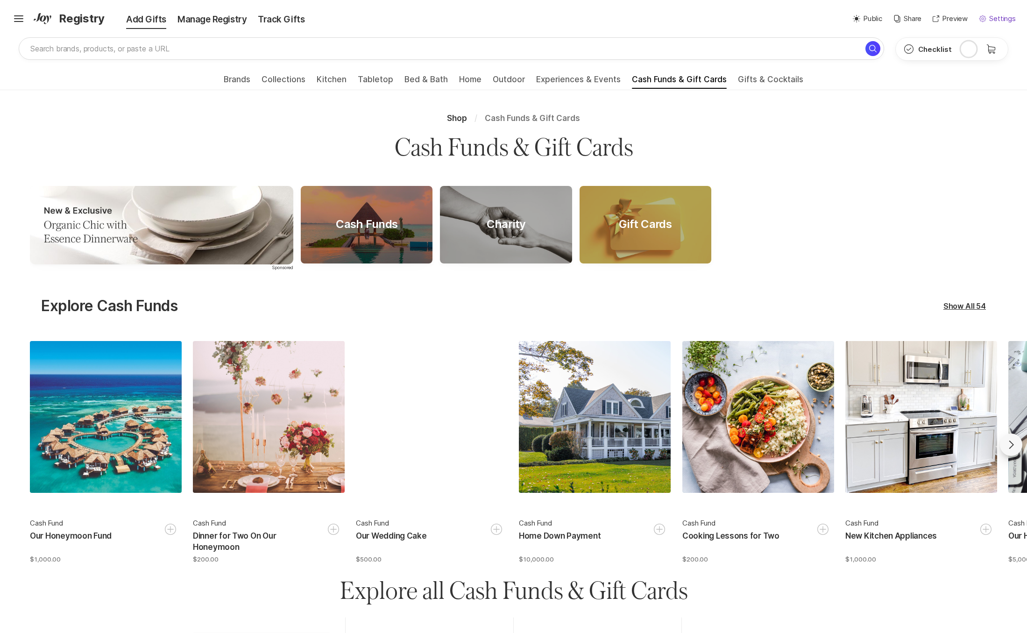
click at [1005, 21] on p "Settings" at bounding box center [1002, 19] width 27 height 11
click at [961, 58] on button "Shipping Address" at bounding box center [958, 65] width 106 height 22
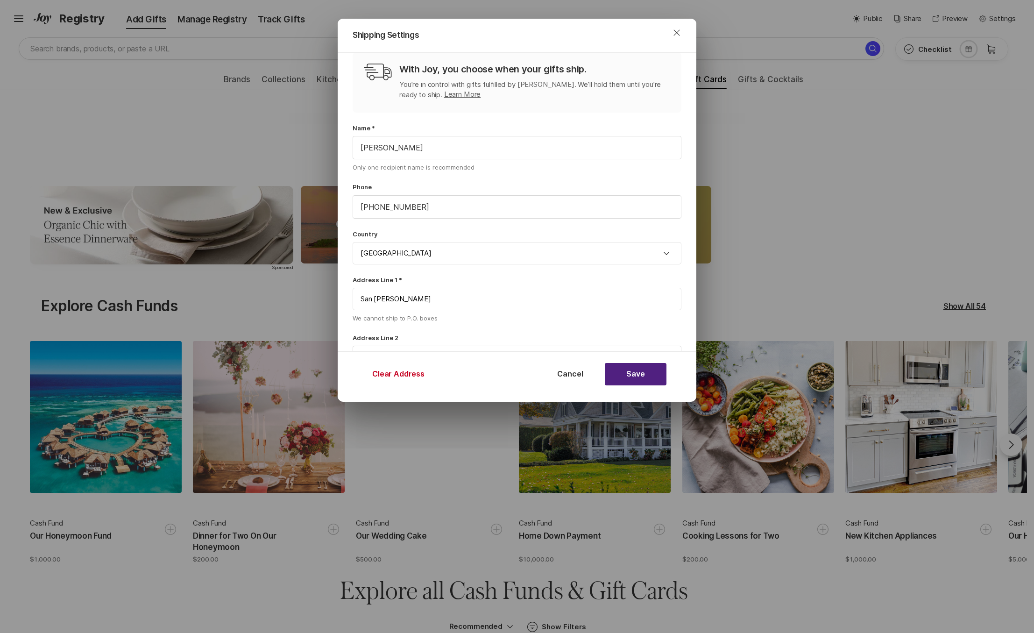
scroll to position [62, 0]
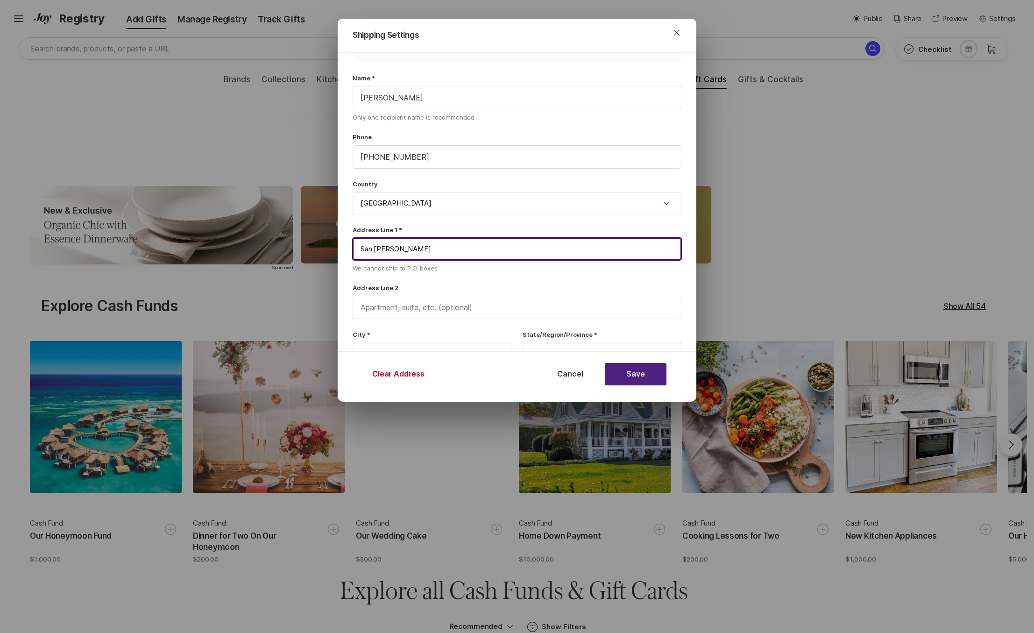
click at [409, 250] on input "San [PERSON_NAME]" at bounding box center [517, 249] width 329 height 22
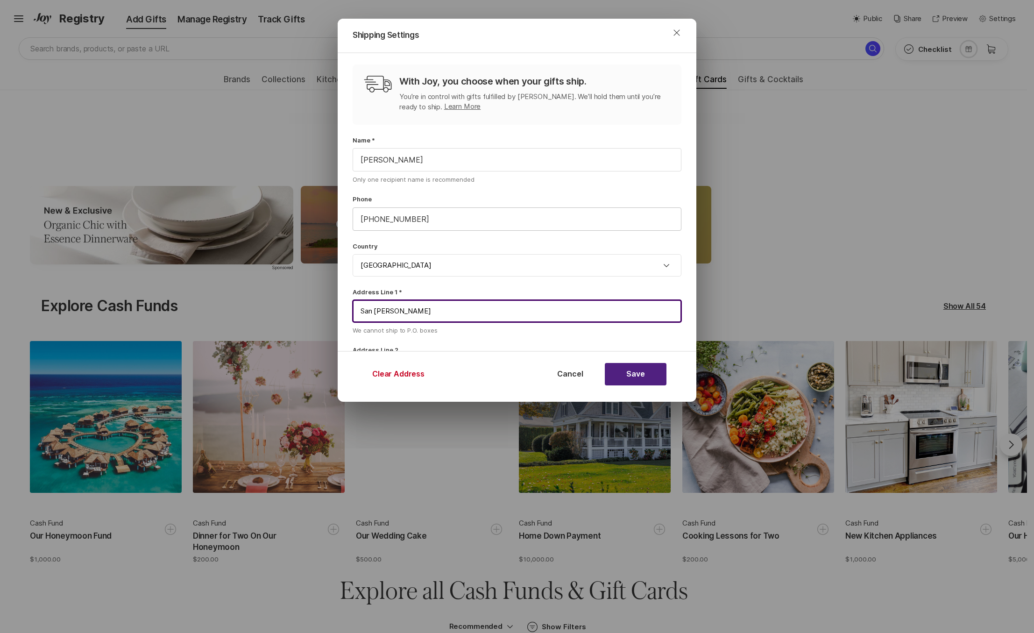
click at [433, 219] on input "[PHONE_NUMBER]" at bounding box center [517, 219] width 328 height 22
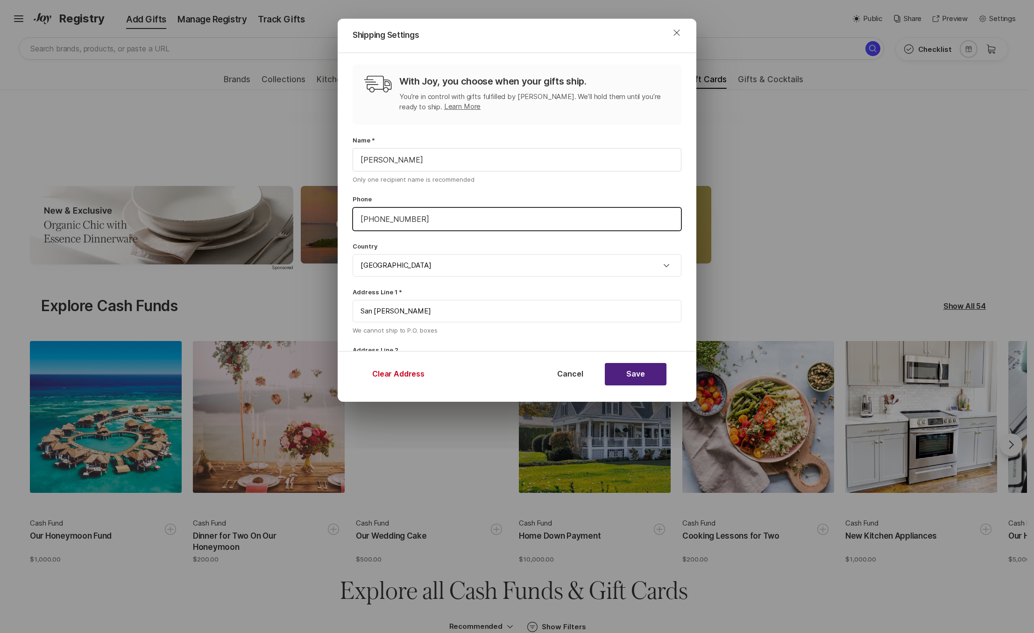
click at [433, 219] on input "[PHONE_NUMBER]" at bounding box center [517, 219] width 328 height 22
click at [414, 315] on input "San [PERSON_NAME]" at bounding box center [517, 311] width 329 height 22
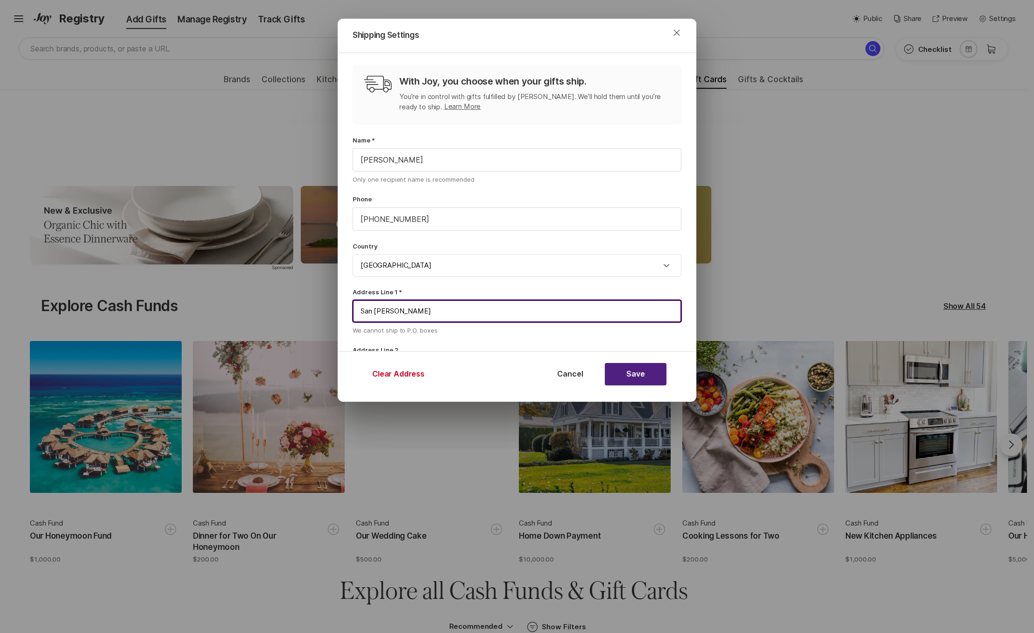
click at [414, 315] on input "San [PERSON_NAME]" at bounding box center [517, 311] width 329 height 22
paste input "[STREET_ADDRESS]"
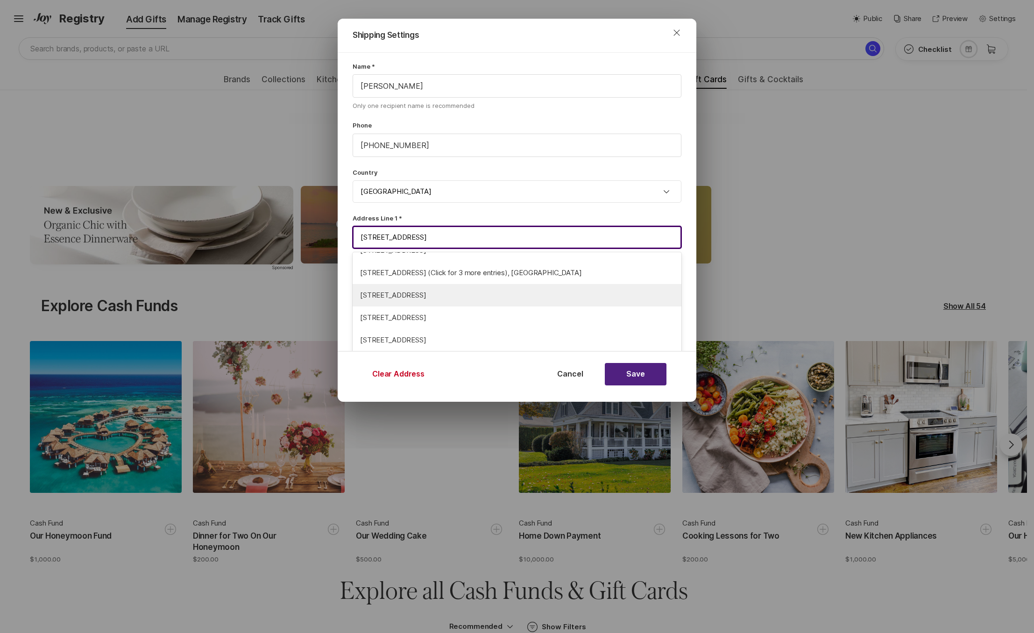
scroll to position [129, 0]
type input "[STREET_ADDRESS]"
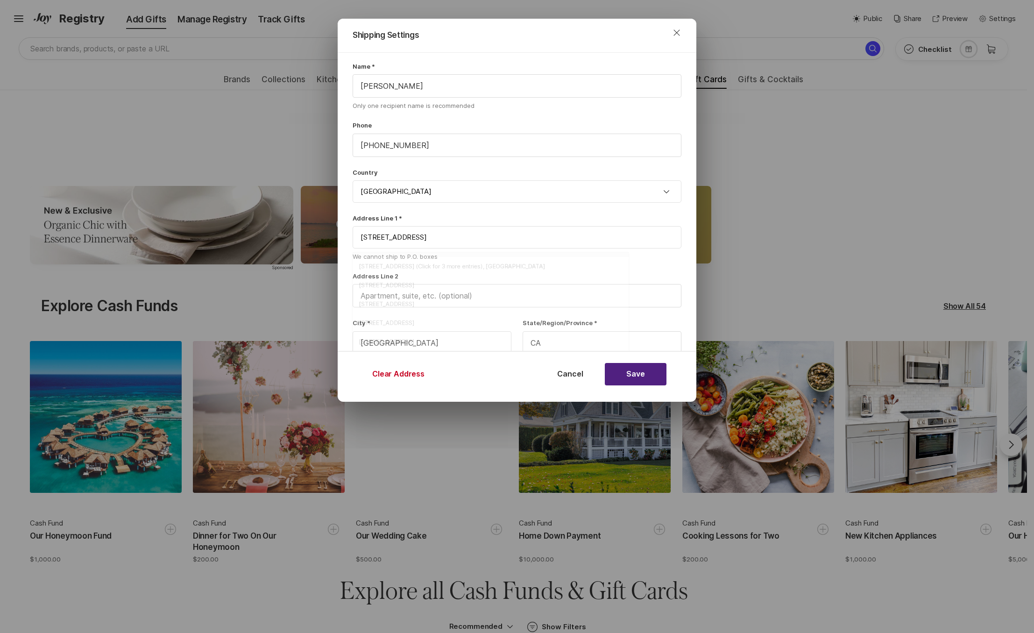
click at [453, 210] on div "With Joy, you choose when your gifts ship. You’re in control with gifts fulfill…" at bounding box center [517, 205] width 359 height 452
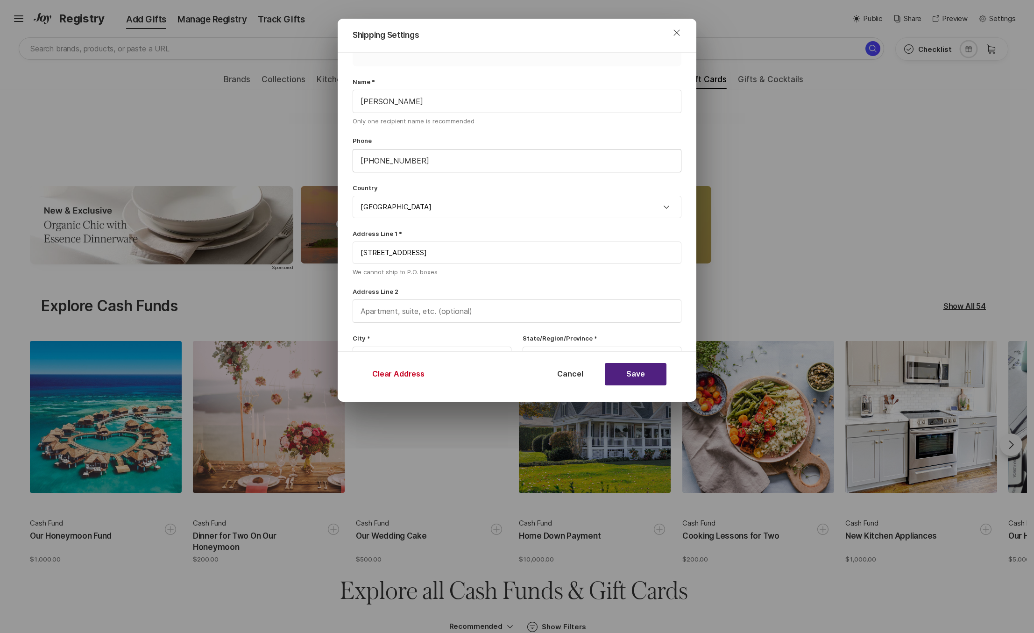
click at [367, 158] on input "[PHONE_NUMBER]" at bounding box center [517, 160] width 328 height 22
click at [362, 158] on input "[PHONE_NUMBER]" at bounding box center [517, 160] width 328 height 22
paste input "[PHONE_NUMBER]"
drag, startPoint x: 493, startPoint y: 158, endPoint x: 305, endPoint y: 169, distance: 188.5
click at [305, 169] on div "Shipping Settings Close With Joy, you choose when your gifts ship. You’re in co…" at bounding box center [517, 224] width 1034 height 448
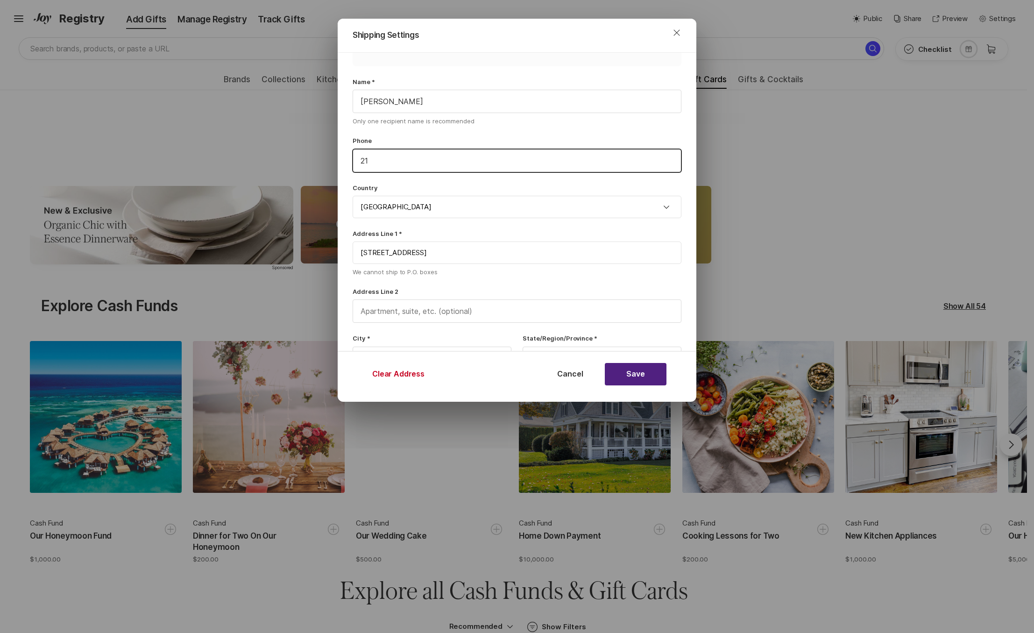
type input "2"
paste input "[PHONE_NUMBER]"
type input "[PHONE_NUMBER]"
click at [633, 370] on button "Save" at bounding box center [636, 374] width 62 height 22
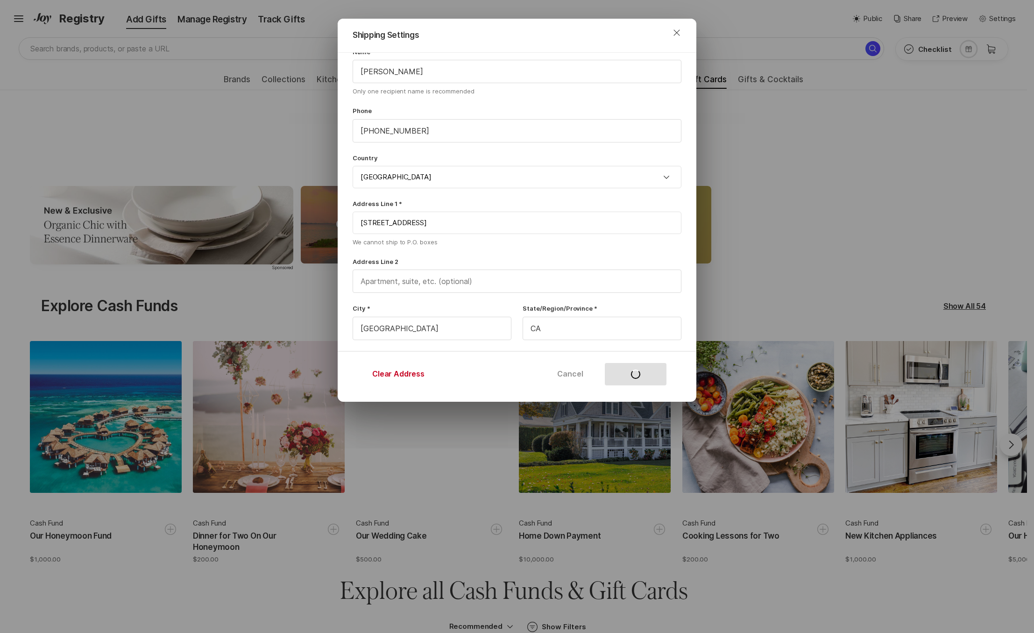
scroll to position [115, 0]
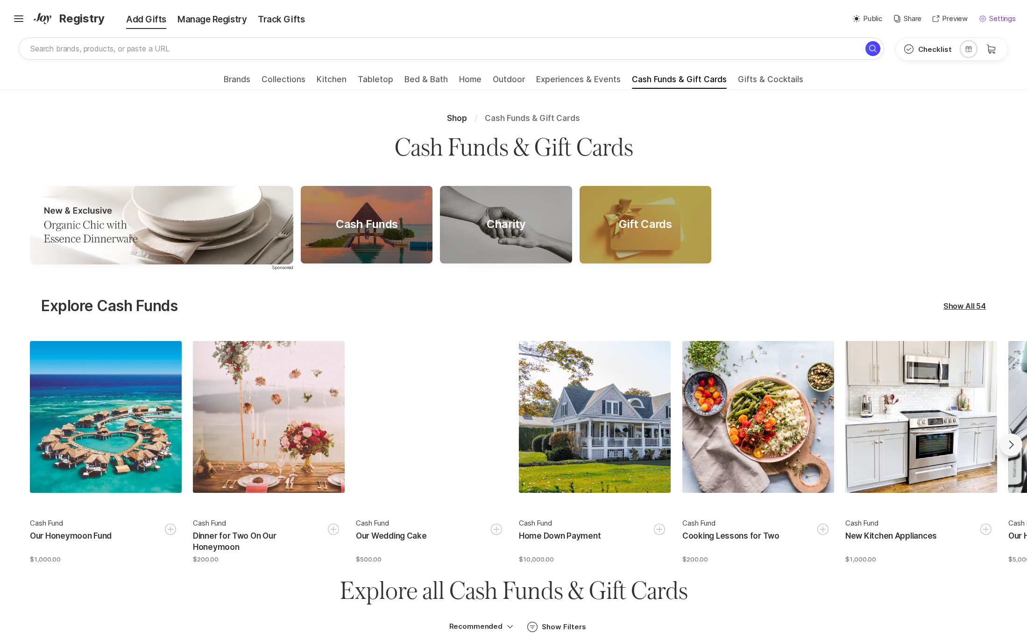
click at [996, 14] on p "Settings" at bounding box center [1002, 19] width 27 height 11
click at [971, 63] on p "Shipping Address" at bounding box center [954, 65] width 55 height 11
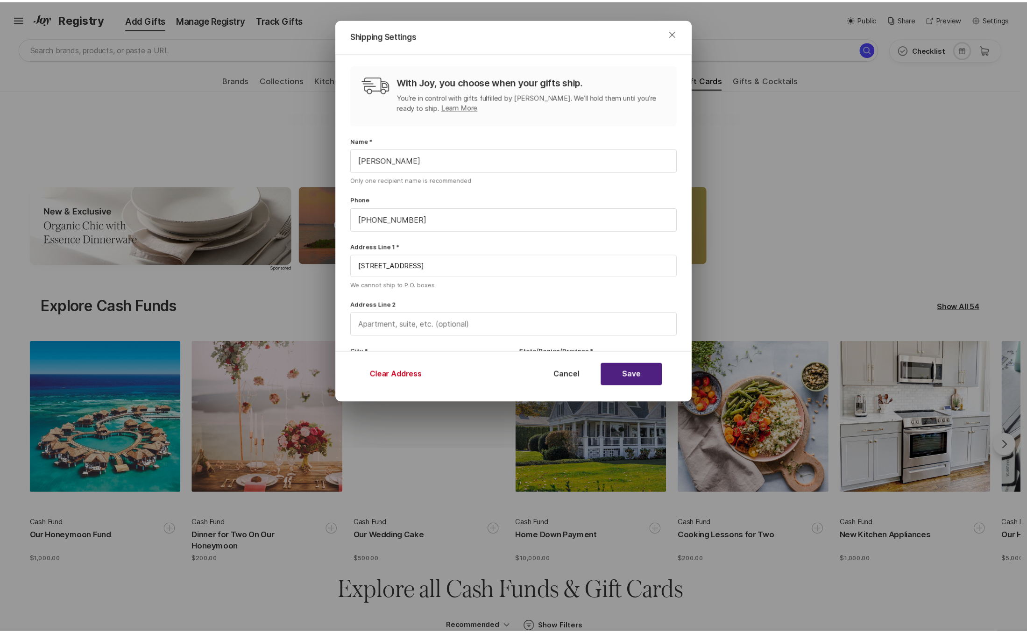
scroll to position [155, 0]
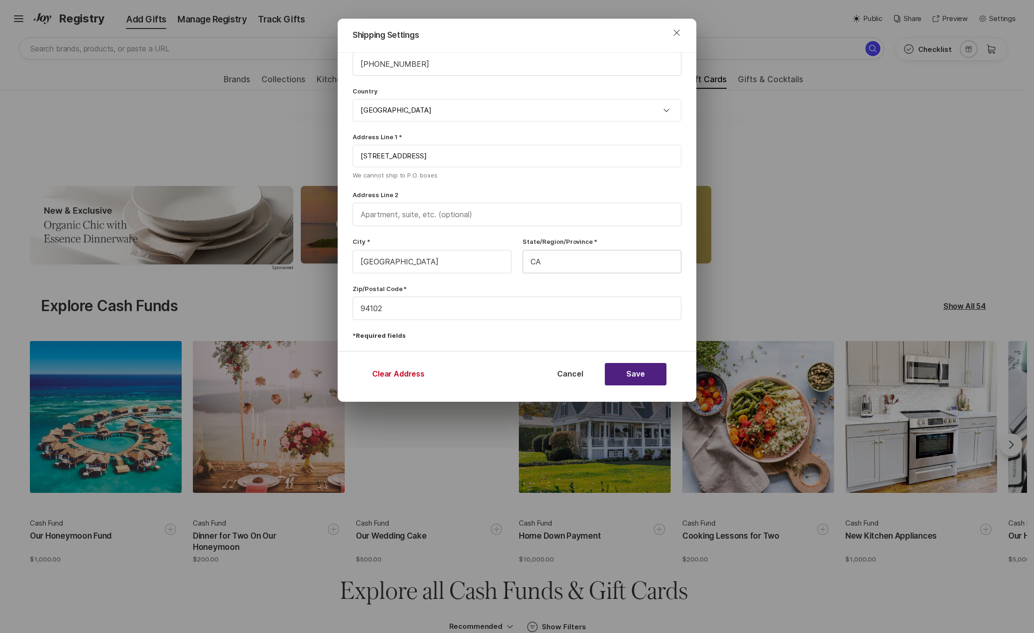
click at [566, 262] on input "CA" at bounding box center [602, 261] width 158 height 22
click at [458, 261] on input "[GEOGRAPHIC_DATA]" at bounding box center [432, 261] width 158 height 22
click at [439, 306] on input "94102" at bounding box center [517, 308] width 328 height 22
click at [463, 214] on input "text" at bounding box center [517, 214] width 328 height 22
click at [471, 164] on input "[STREET_ADDRESS]" at bounding box center [517, 156] width 329 height 22
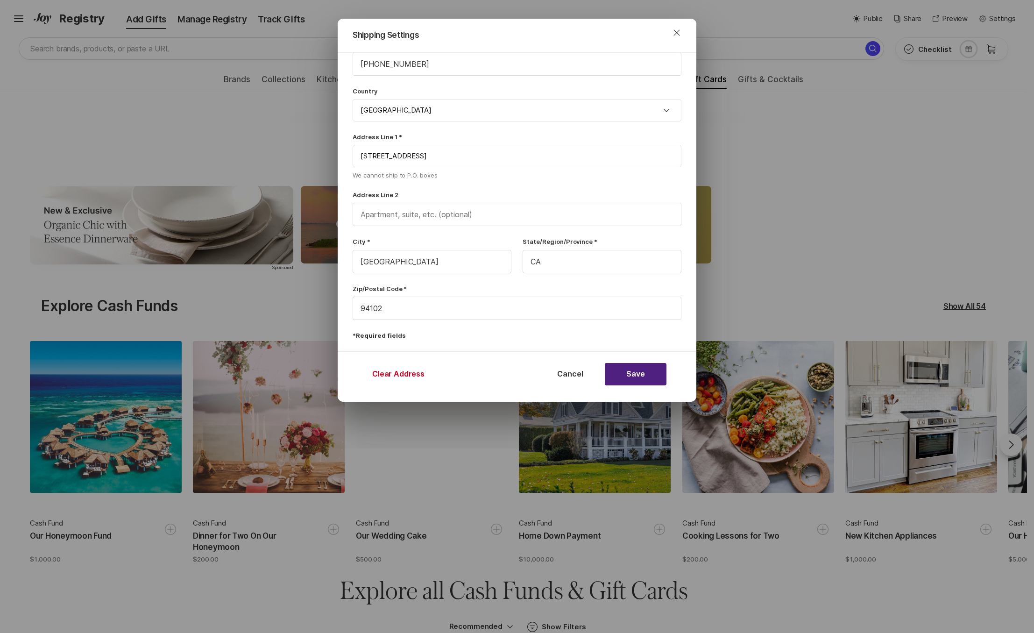
click at [251, 149] on div "Shipping Settings Close With Joy, you choose when your gifts ship. You’re in co…" at bounding box center [517, 224] width 1034 height 448
click at [568, 374] on button "Cancel" at bounding box center [570, 374] width 62 height 22
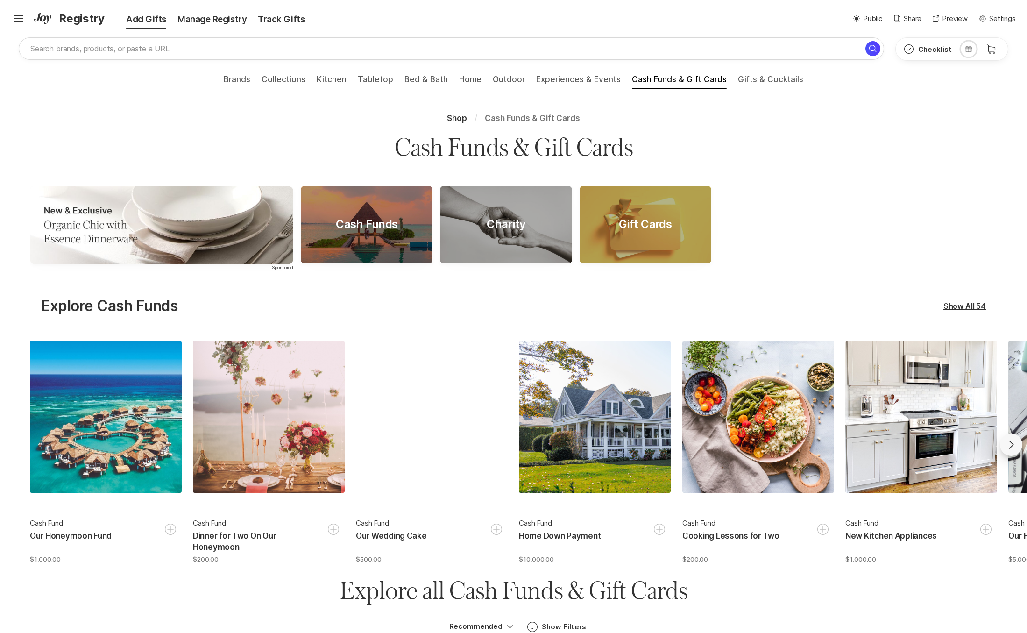
click at [892, 120] on div "Shop / Cash Funds & Gift Cards" at bounding box center [513, 118] width 1004 height 11
click at [283, 18] on div "Track Gifts" at bounding box center [281, 19] width 58 height 13
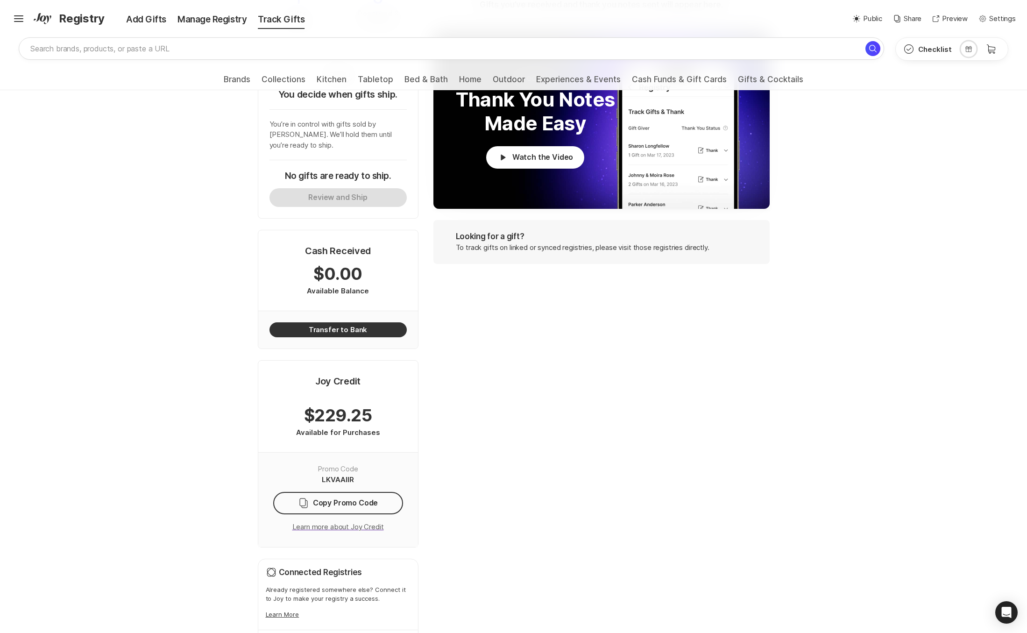
scroll to position [161, 0]
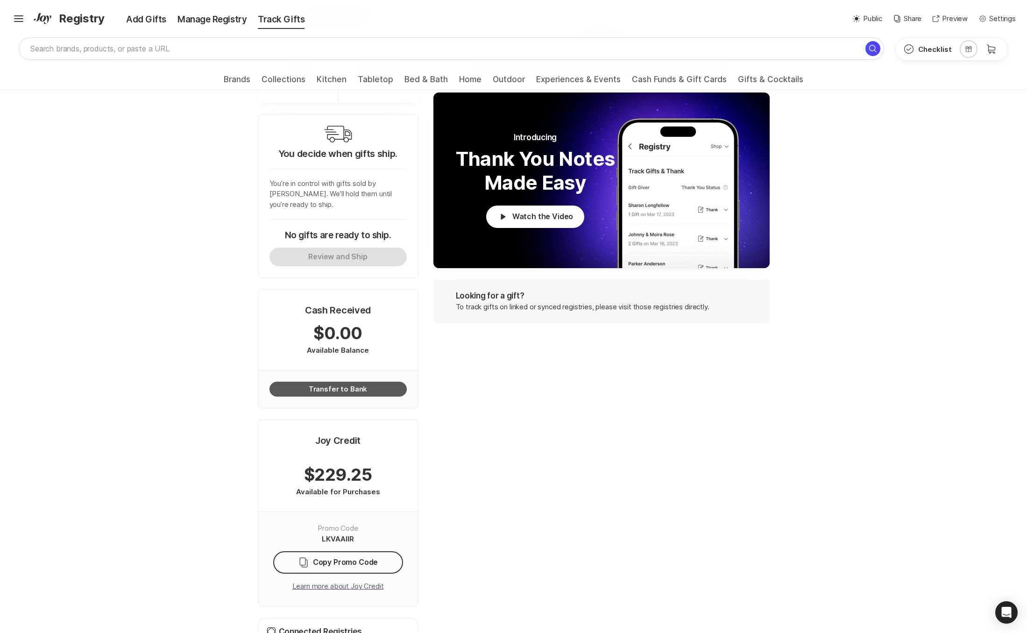
click at [347, 381] on button "Transfer to Bank" at bounding box center [337, 388] width 137 height 15
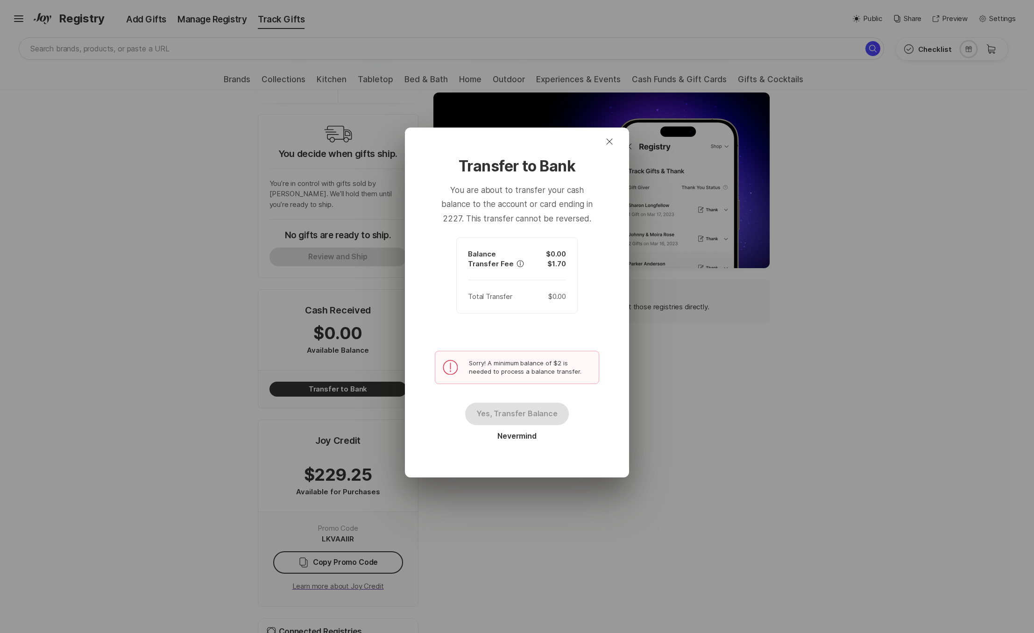
click at [138, 306] on div "Close Transfer to Bank You are about to transfer your cash balance to the accou…" at bounding box center [517, 316] width 1034 height 633
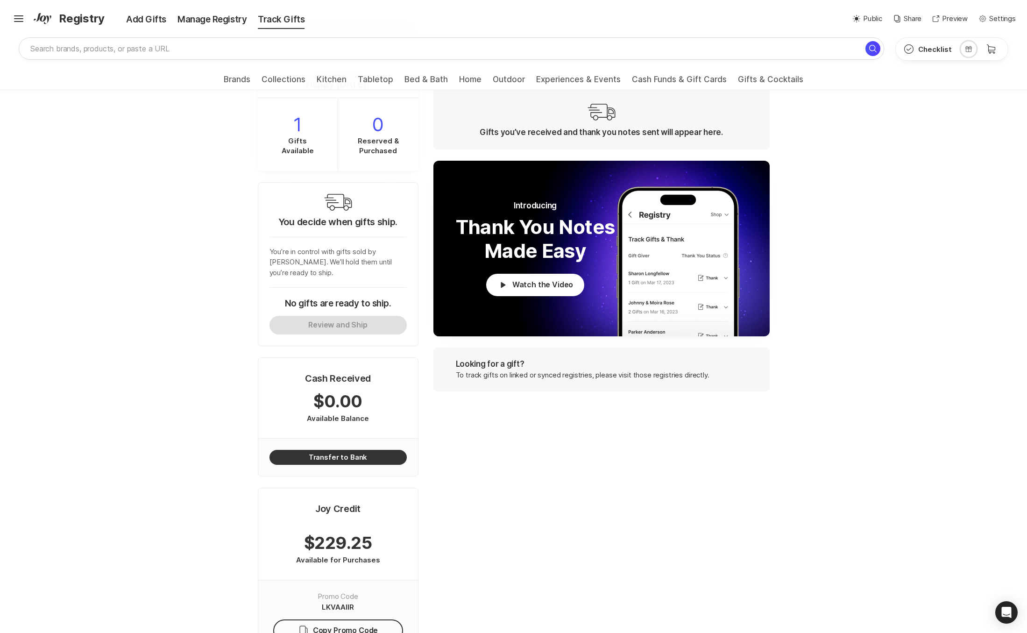
scroll to position [0, 0]
